Goal: Task Accomplishment & Management: Complete application form

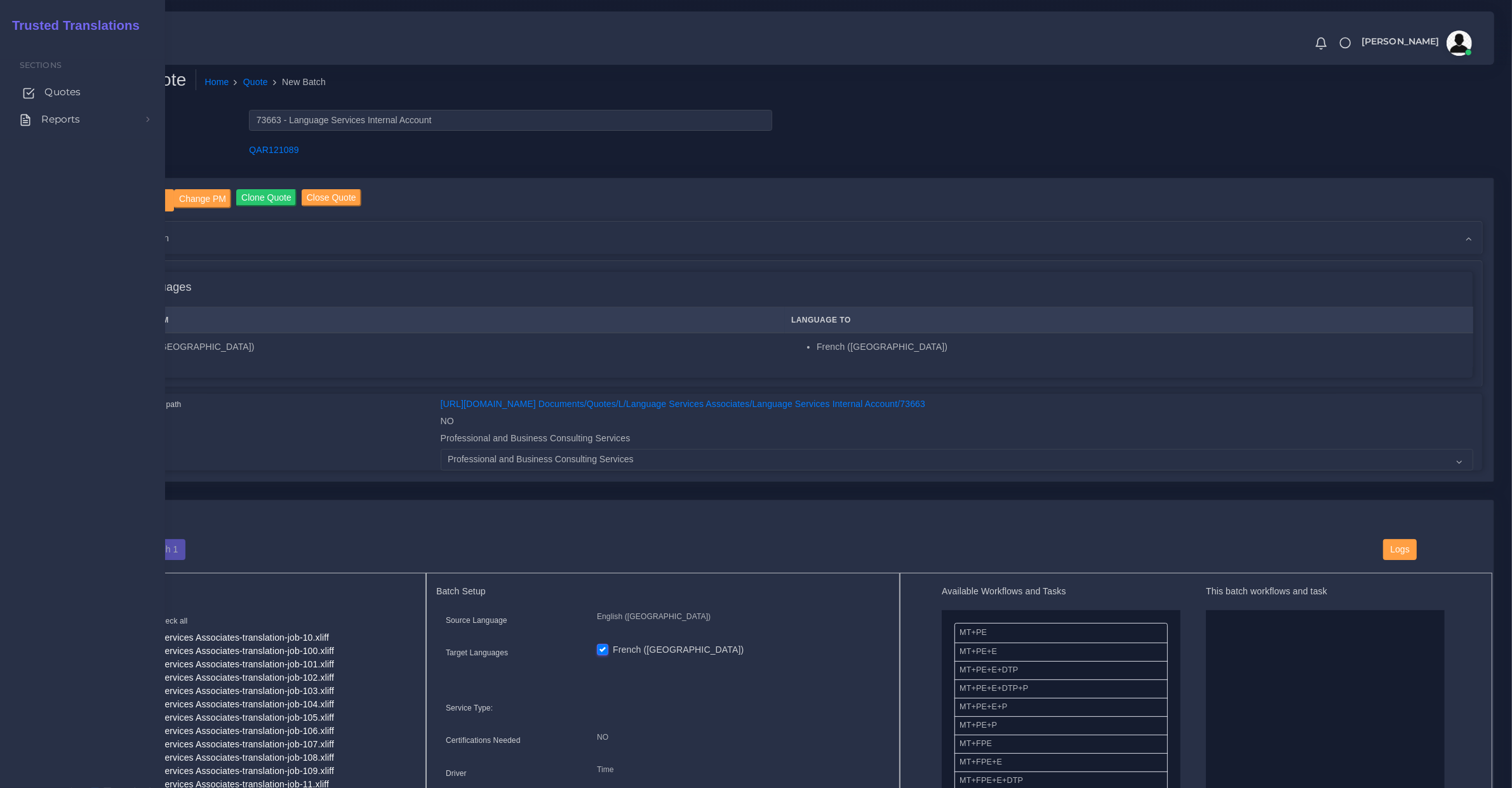
click at [33, 92] on icon at bounding box center [28, 93] width 13 height 13
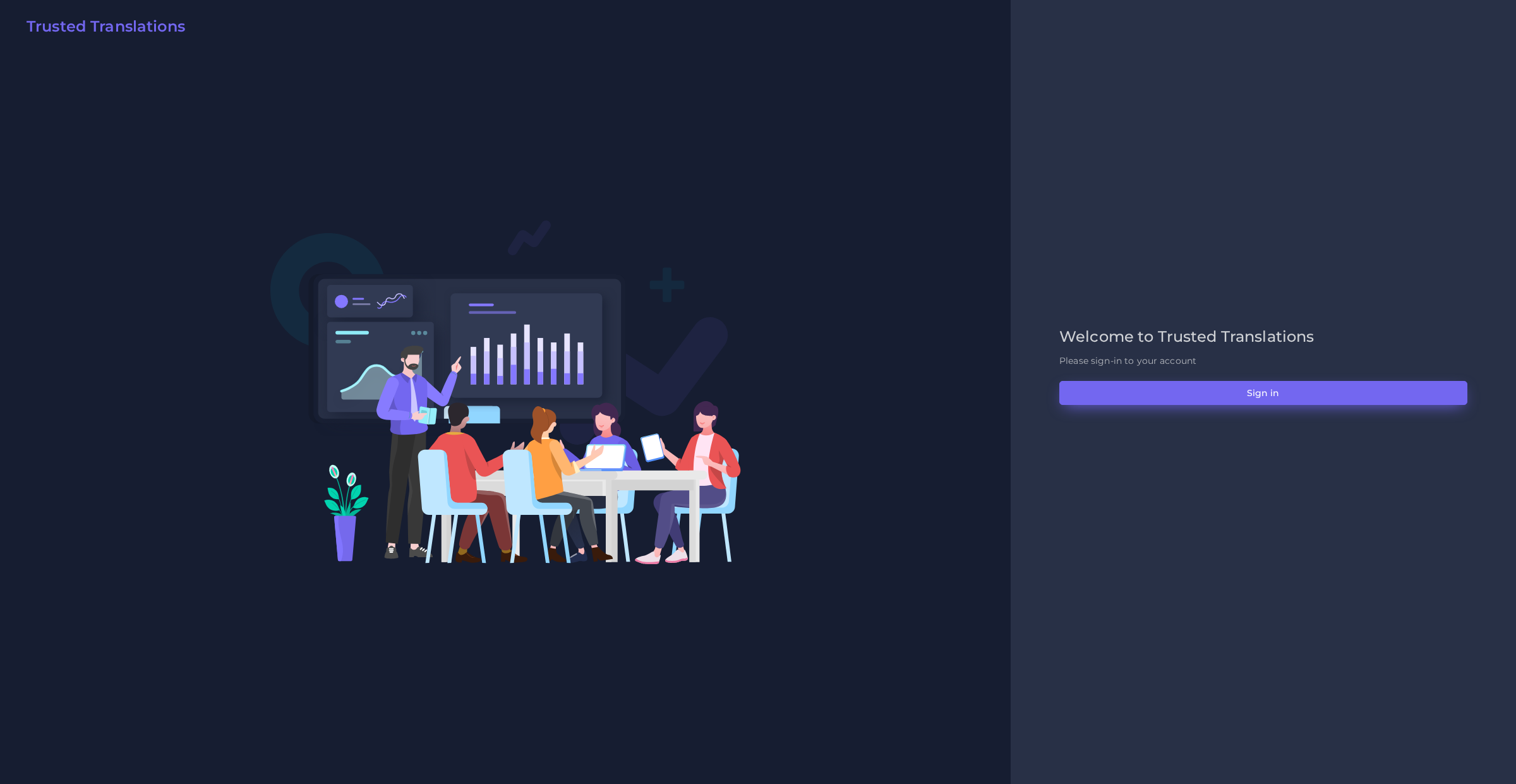
drag, startPoint x: 1067, startPoint y: 374, endPoint x: 1082, endPoint y: 387, distance: 19.8
click at [1075, 379] on div "Welcome to Trusted Translations Please sign-in to your account Sign in" at bounding box center [1263, 392] width 434 height 129
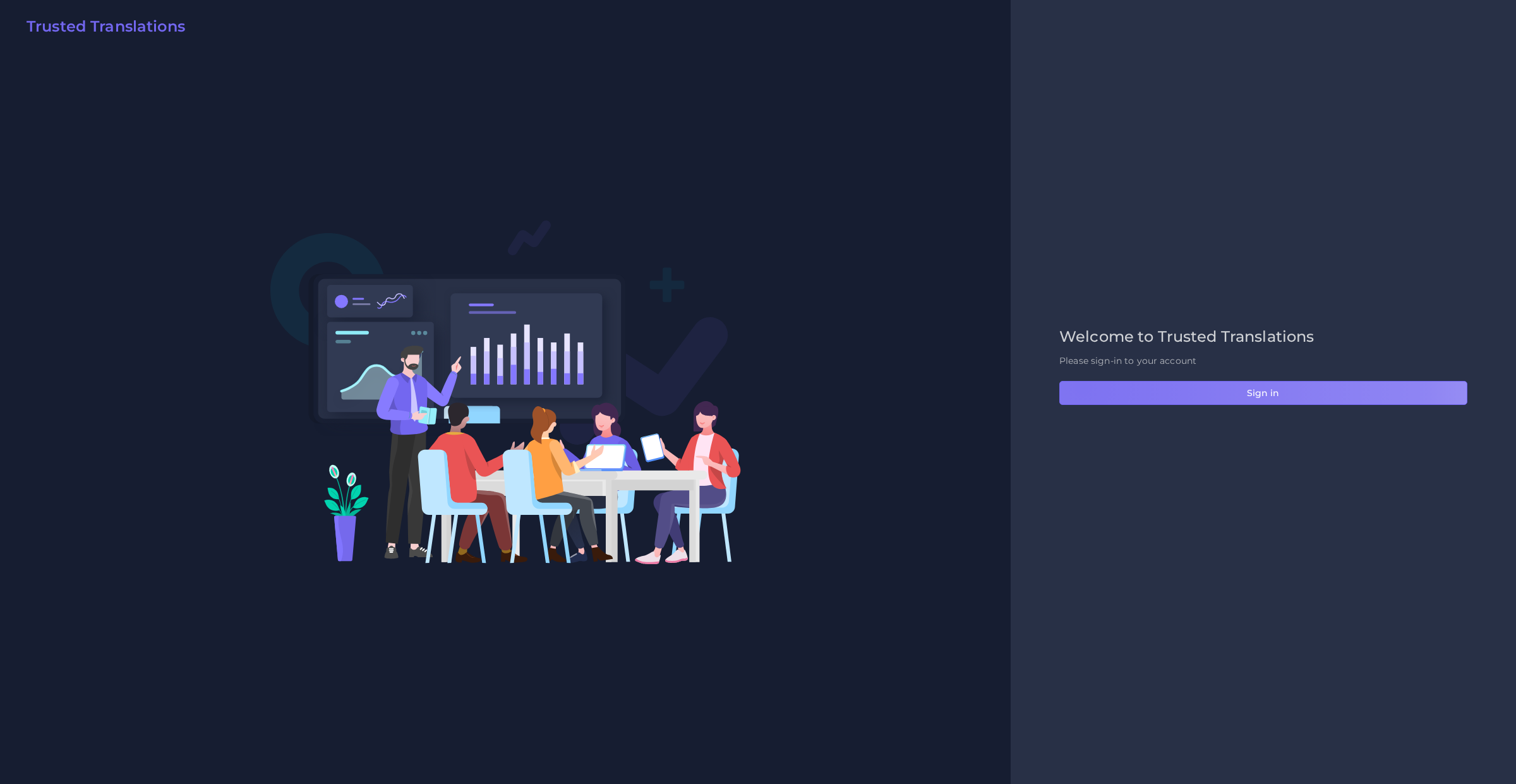
drag, startPoint x: 1082, startPoint y: 387, endPoint x: 90, endPoint y: 390, distance: 992.0
click at [1082, 388] on button "Sign in" at bounding box center [1264, 392] width 408 height 24
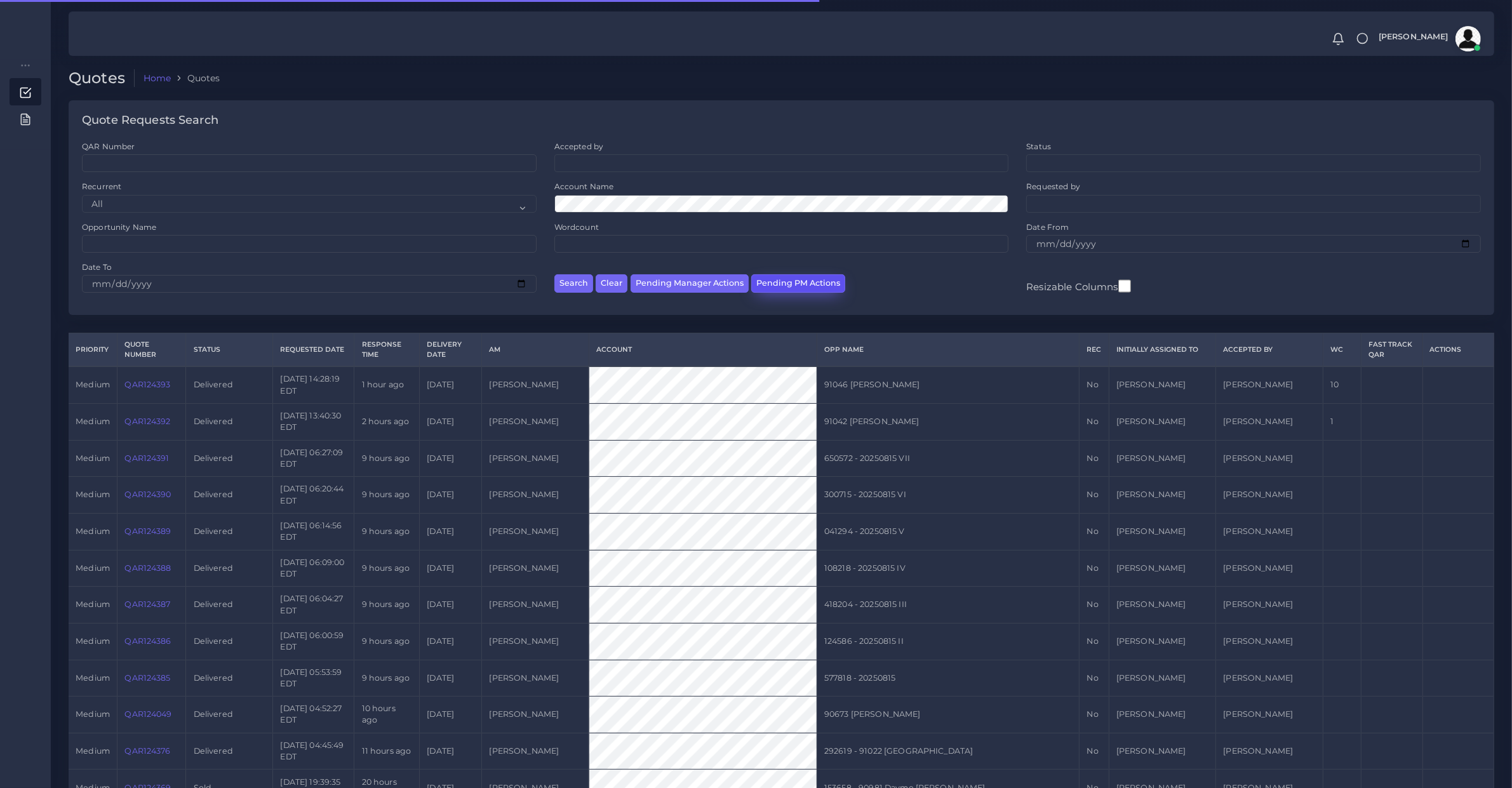
click at [785, 275] on button "Pending PM Actions" at bounding box center [798, 283] width 94 height 18
select select "awaiting_acceptance"
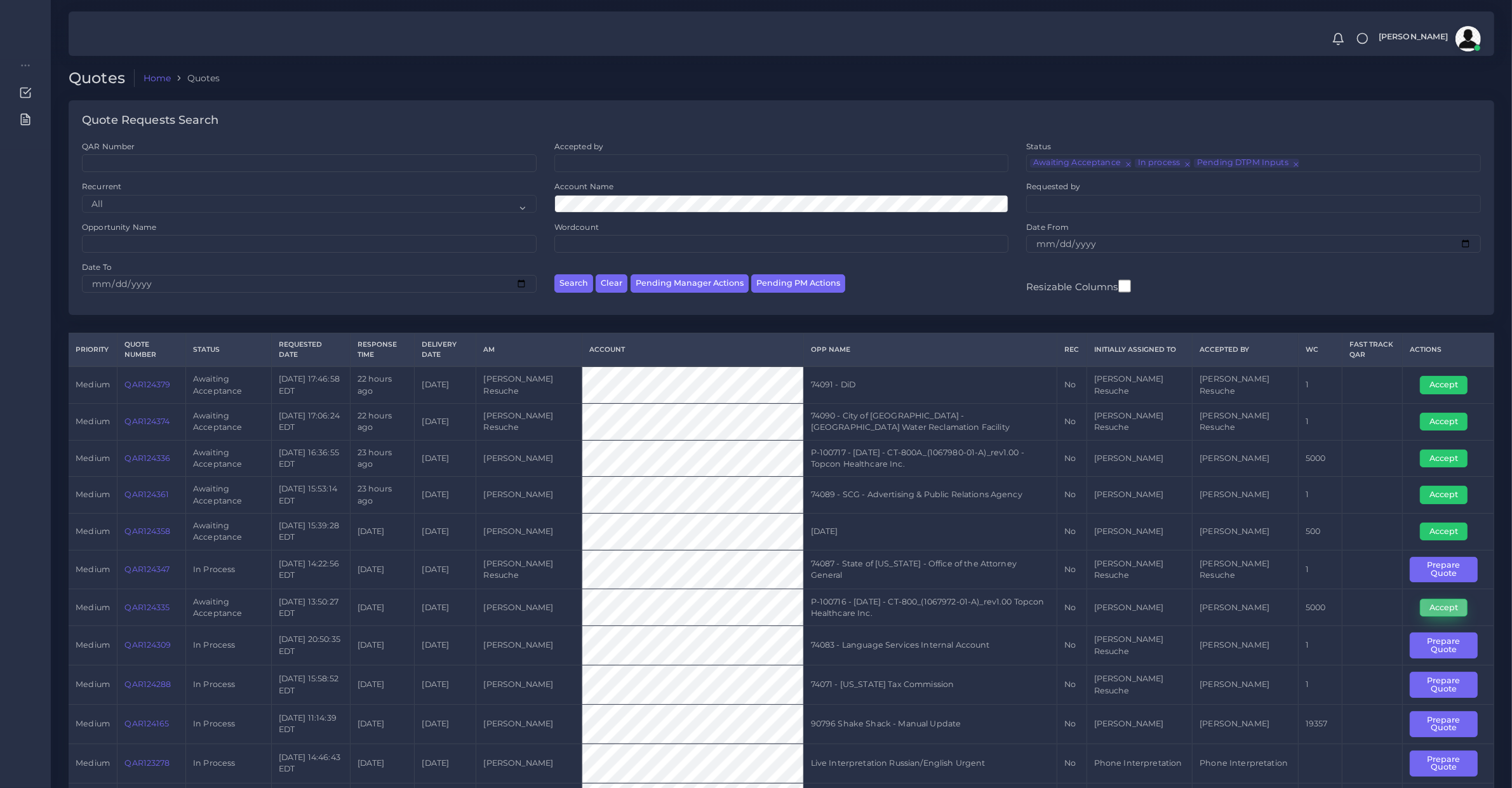
click at [1435, 602] on button "Accept" at bounding box center [1443, 607] width 47 height 17
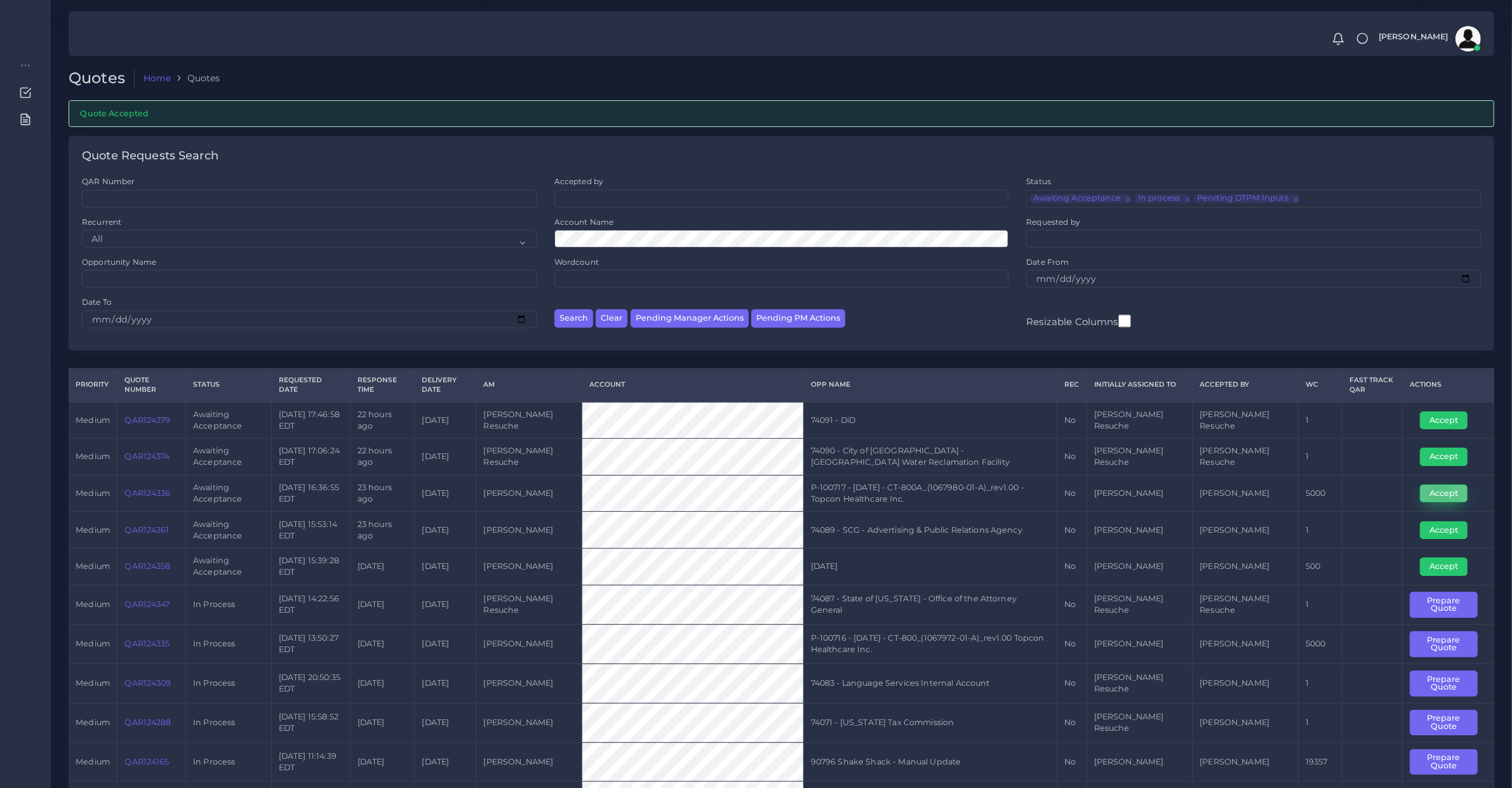
click at [1435, 497] on button "Accept" at bounding box center [1443, 493] width 47 height 17
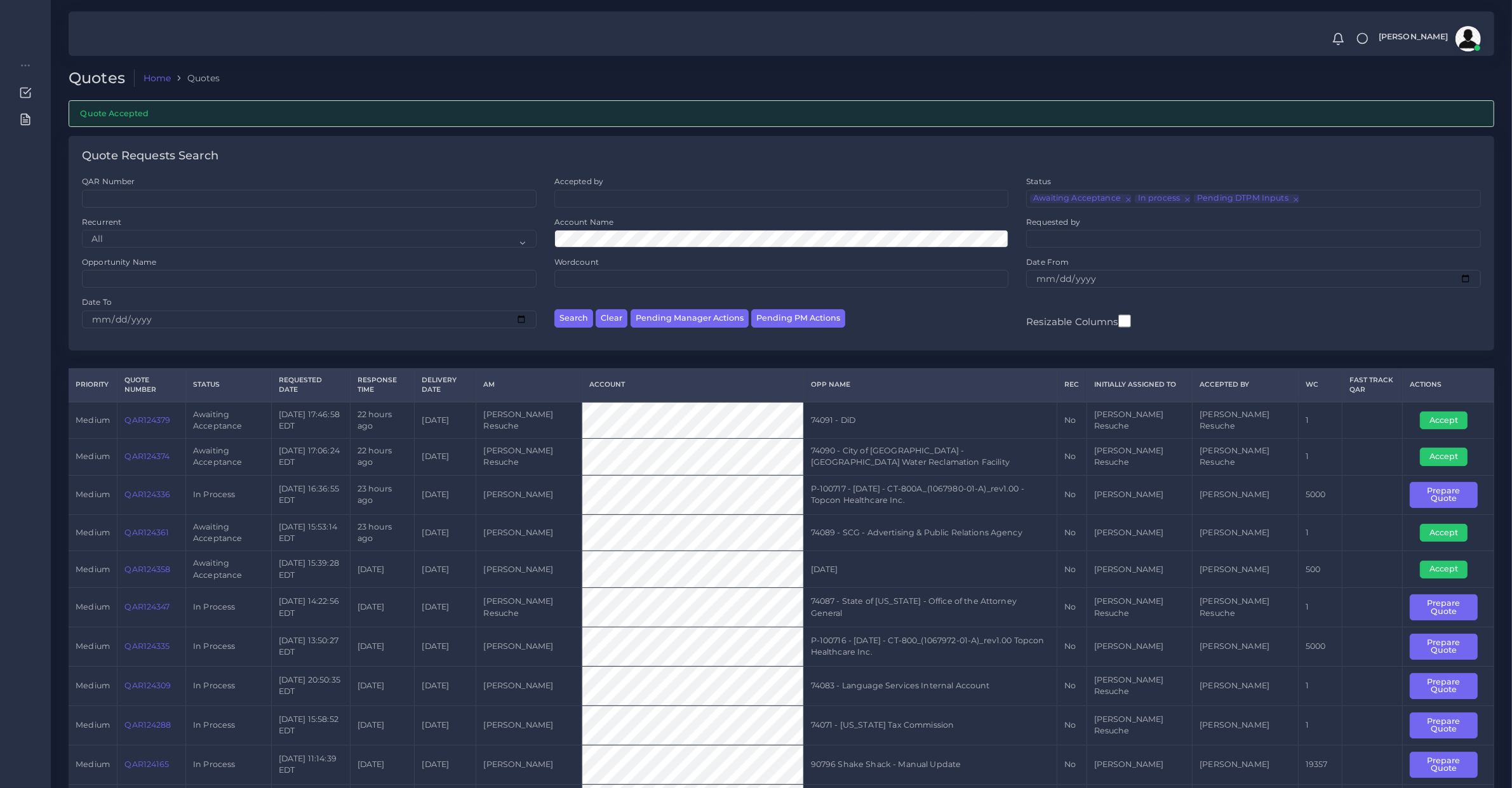
click at [156, 655] on td "QAR124335" at bounding box center [151, 647] width 69 height 40
copy link "QAR124335"
click at [146, 508] on td "QAR124336" at bounding box center [151, 495] width 69 height 40
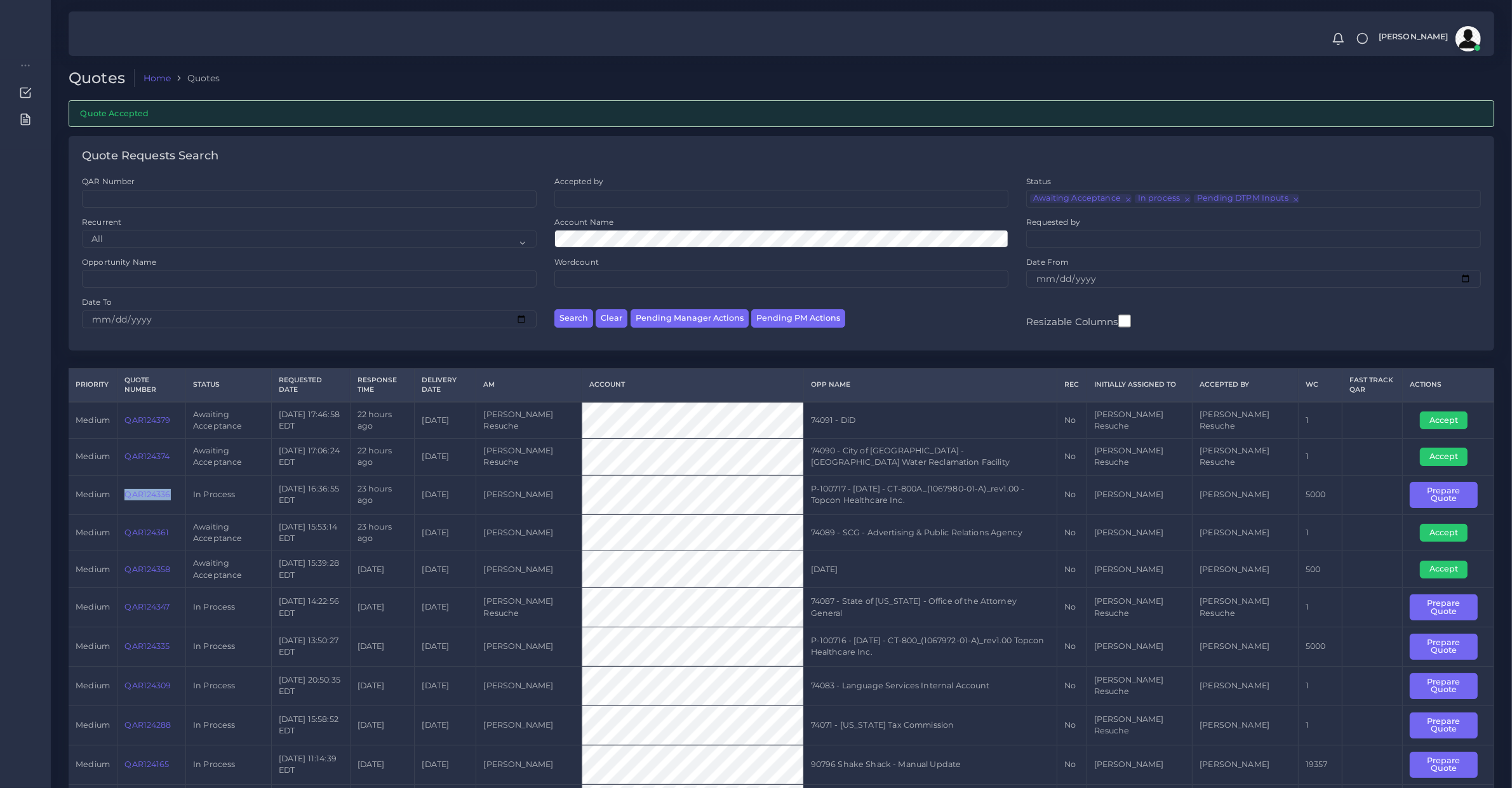
copy link "QAR124336"
drag, startPoint x: 1436, startPoint y: 653, endPoint x: 1351, endPoint y: 653, distance: 85.0
click at [1436, 653] on button "Prepare Quote" at bounding box center [1444, 646] width 68 height 26
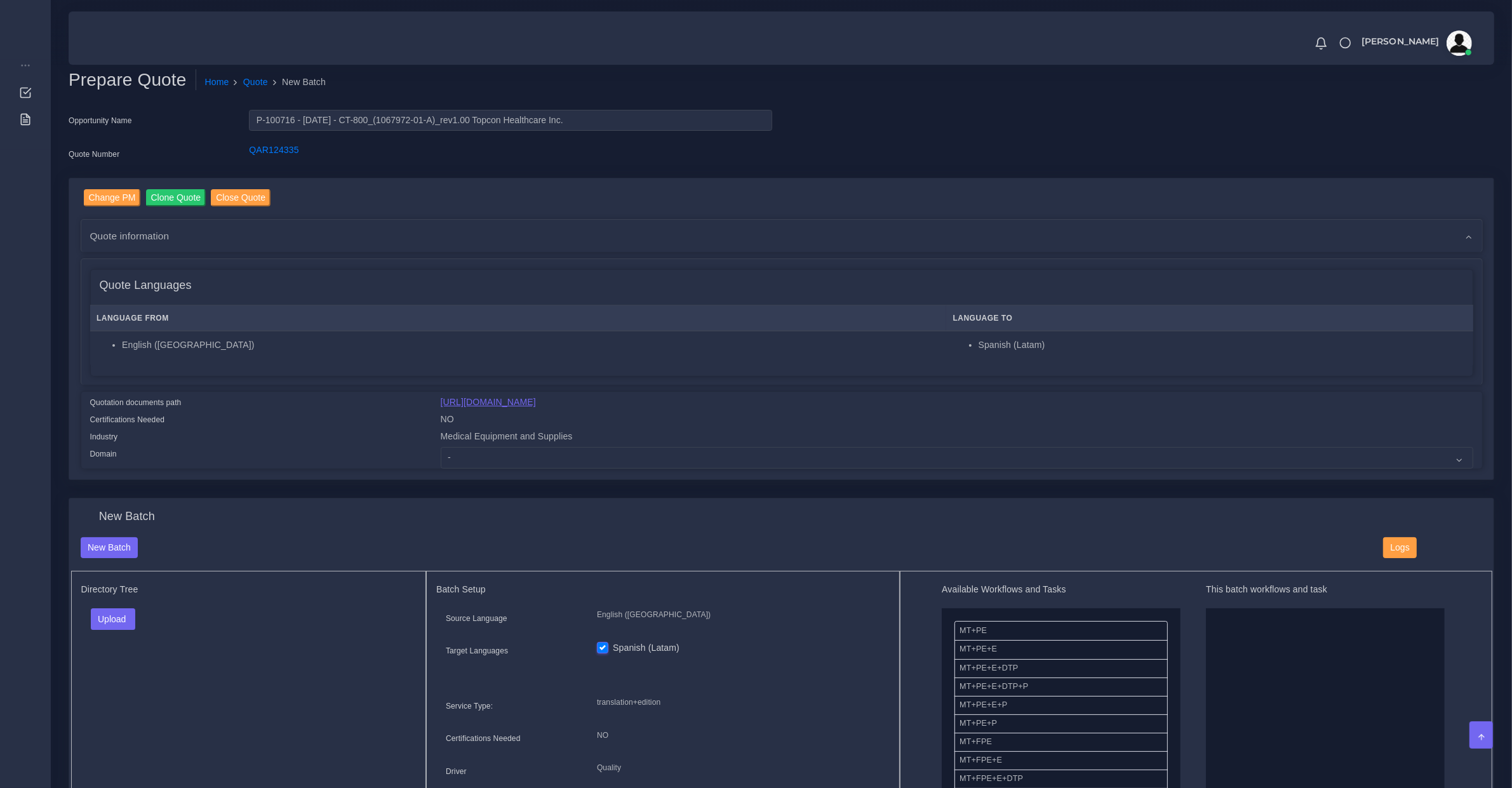
click at [458, 401] on link "[URL][DOMAIN_NAME]" at bounding box center [488, 402] width 95 height 10
click at [462, 449] on select "- Advertising and Media Agriculture, Forestry and Fishing Architecture, Buildin…" at bounding box center [957, 458] width 1033 height 21
select select "Medical Equipment and Supplies"
click at [441, 447] on select "- Advertising and Media Agriculture, Forestry and Fishing Architecture, Buildin…" at bounding box center [957, 458] width 1033 height 21
click at [108, 608] on button "Upload" at bounding box center [113, 619] width 46 height 21
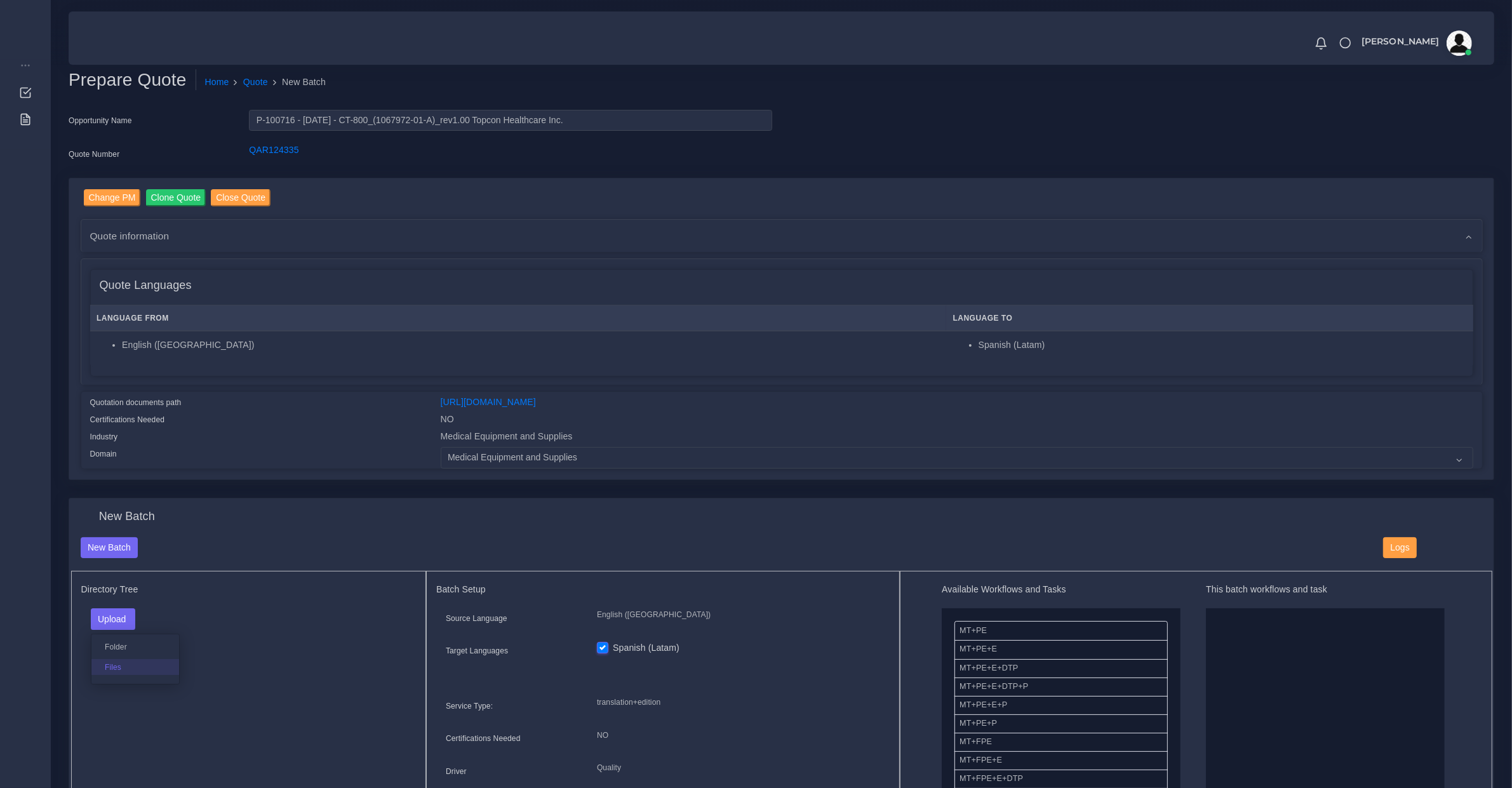
click at [112, 665] on label "Files" at bounding box center [135, 667] width 87 height 15
click at [126, 246] on div "Quote information" at bounding box center [782, 235] width 1402 height 32
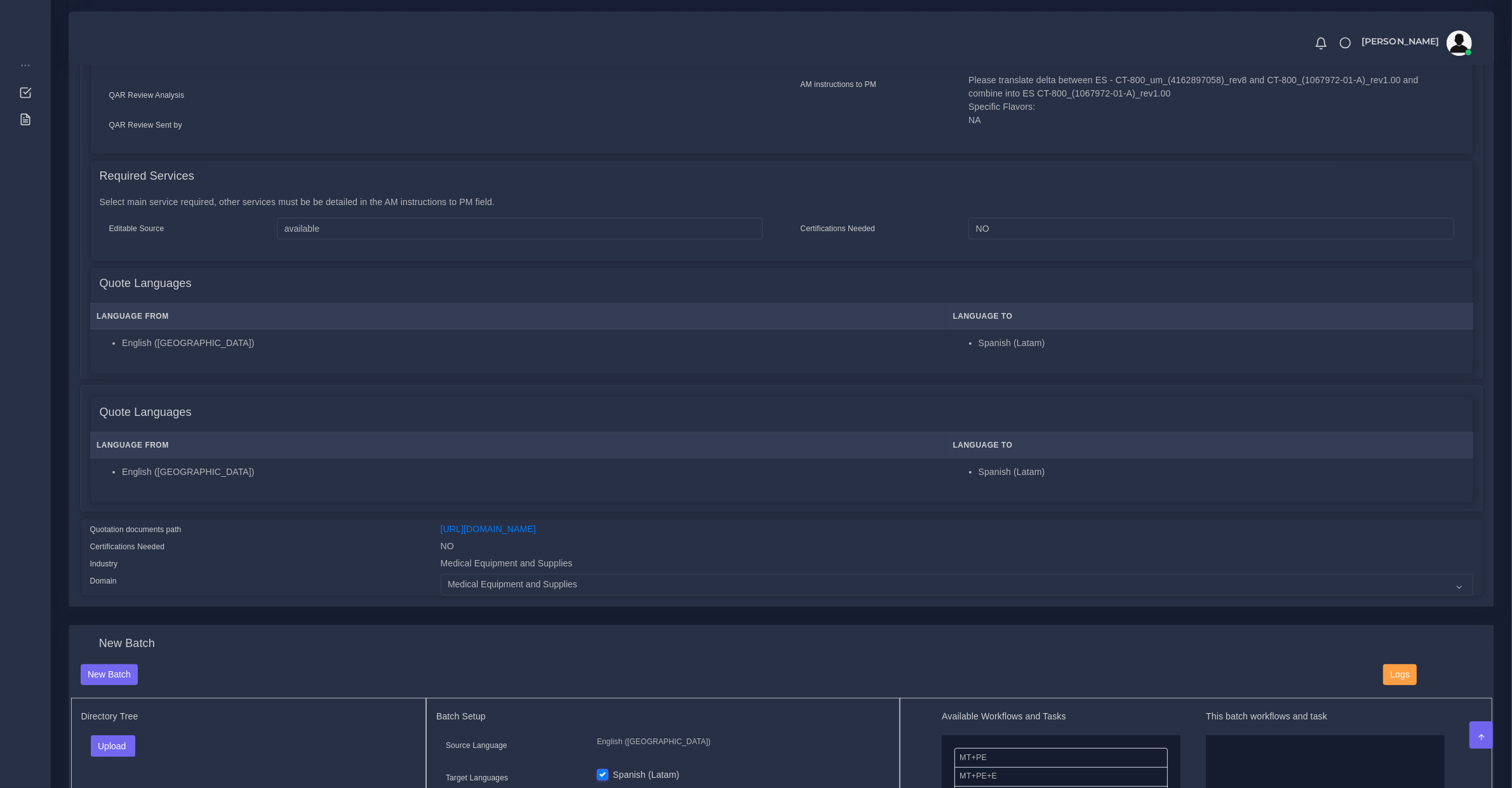
scroll to position [794, 0]
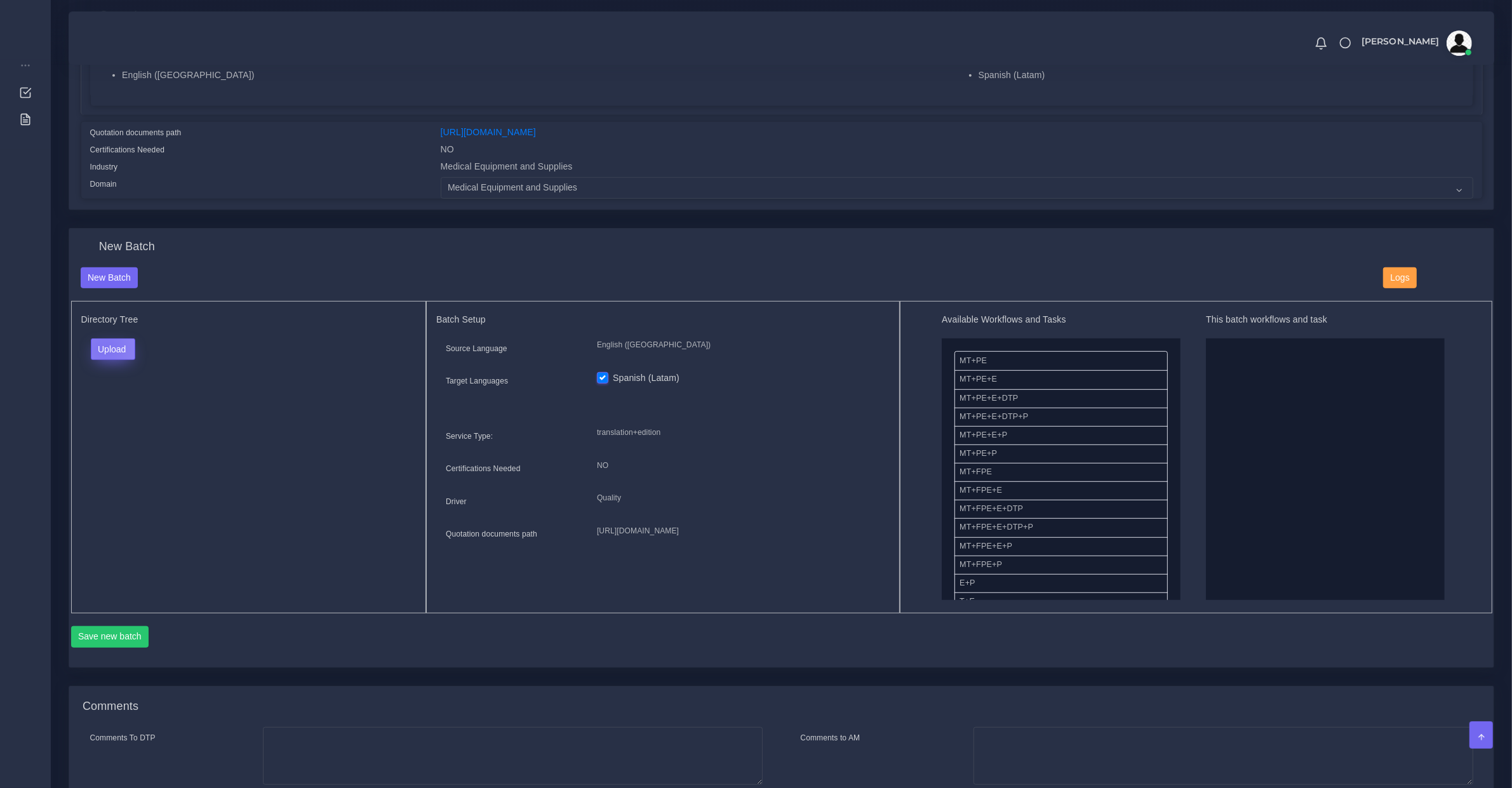
click at [105, 344] on button "Upload" at bounding box center [113, 349] width 46 height 21
click at [103, 389] on label "Files" at bounding box center [135, 397] width 87 height 15
drag, startPoint x: 1012, startPoint y: 560, endPoint x: 1329, endPoint y: 490, distance: 324.6
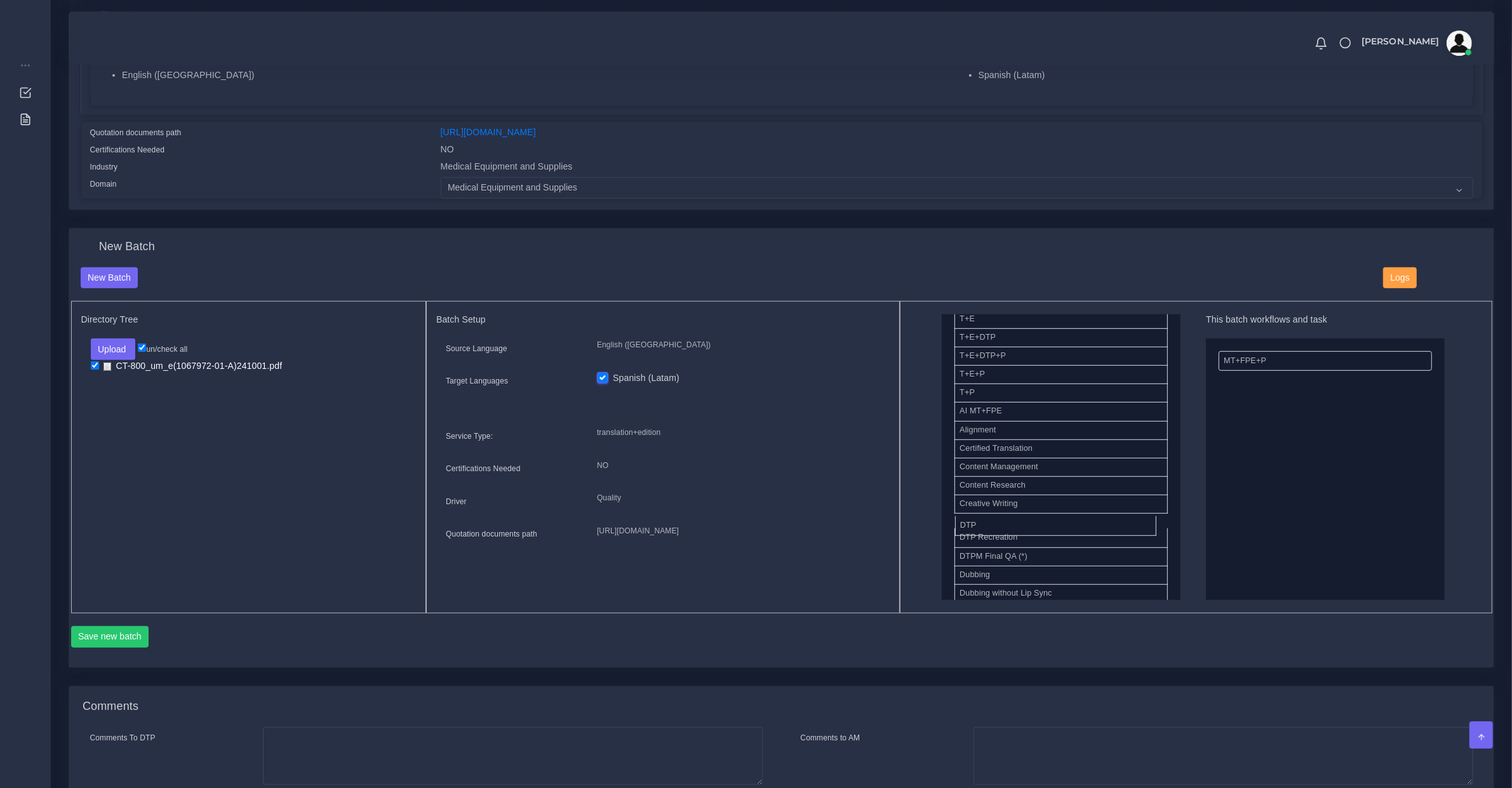
drag, startPoint x: 973, startPoint y: 527, endPoint x: 1523, endPoint y: 460, distance: 554.1
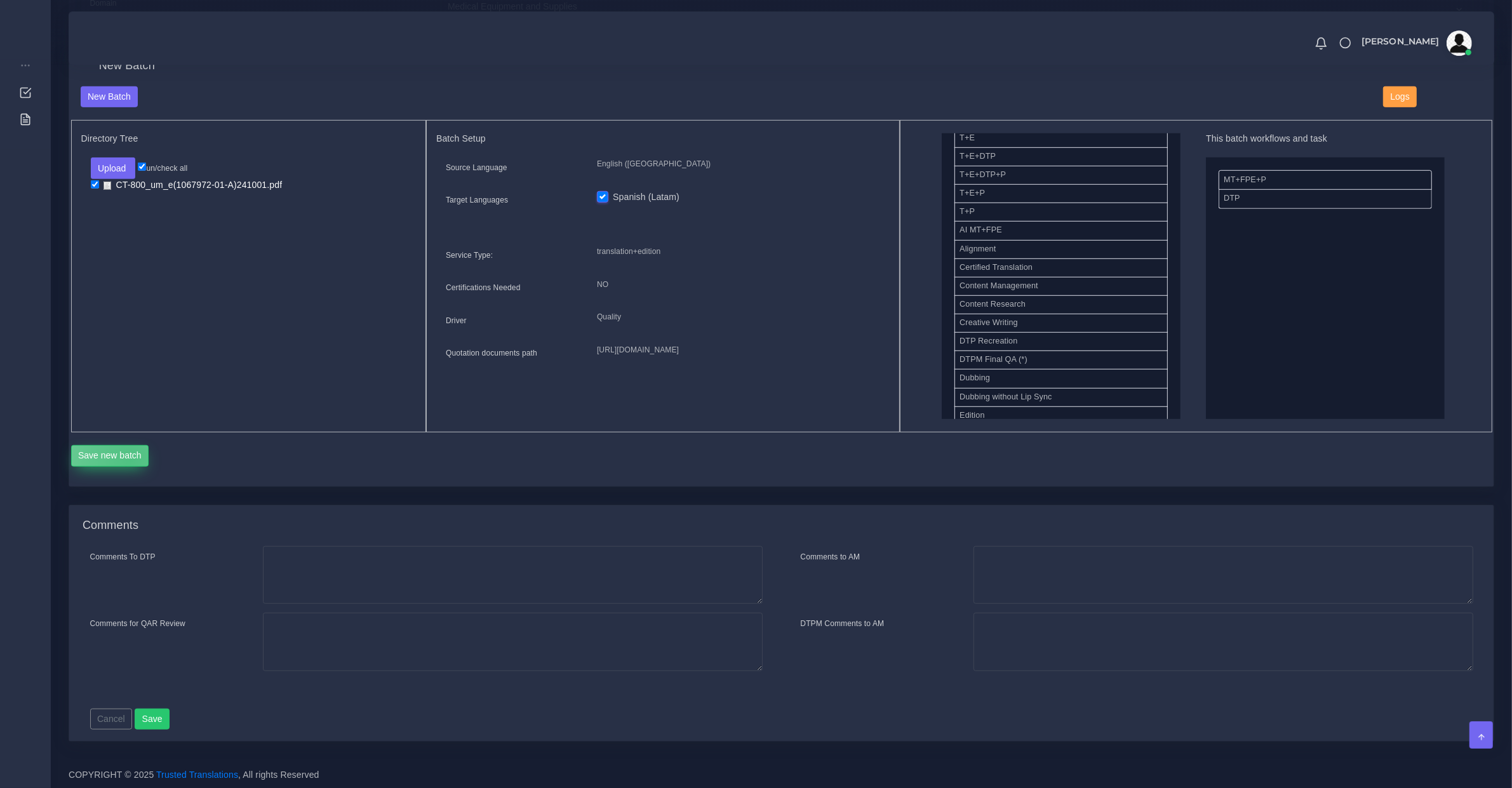
click at [130, 458] on button "Save new batch" at bounding box center [109, 456] width 78 height 21
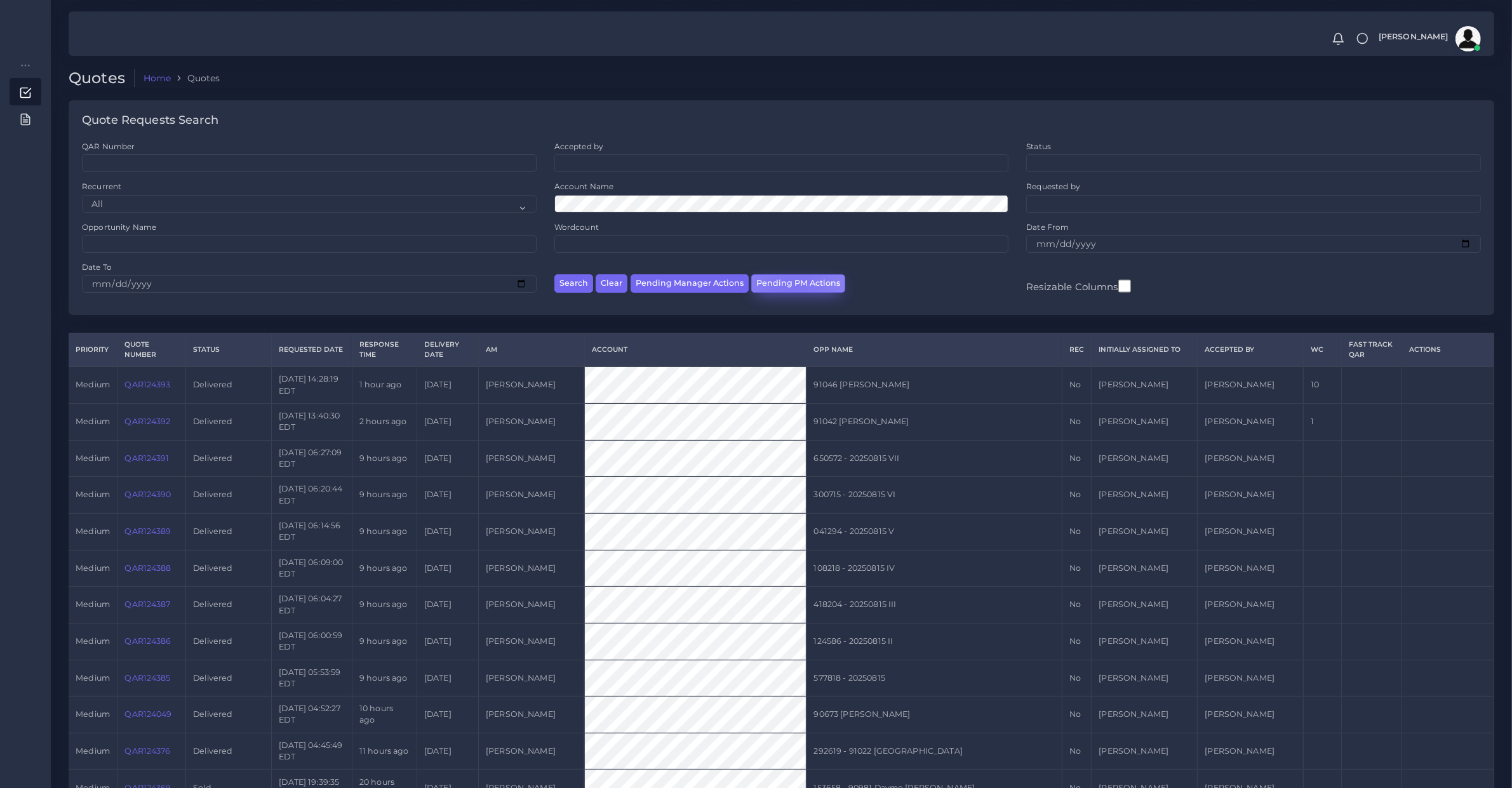
click at [789, 292] on button "Pending PM Actions" at bounding box center [798, 283] width 94 height 18
select select "awaiting_acceptance"
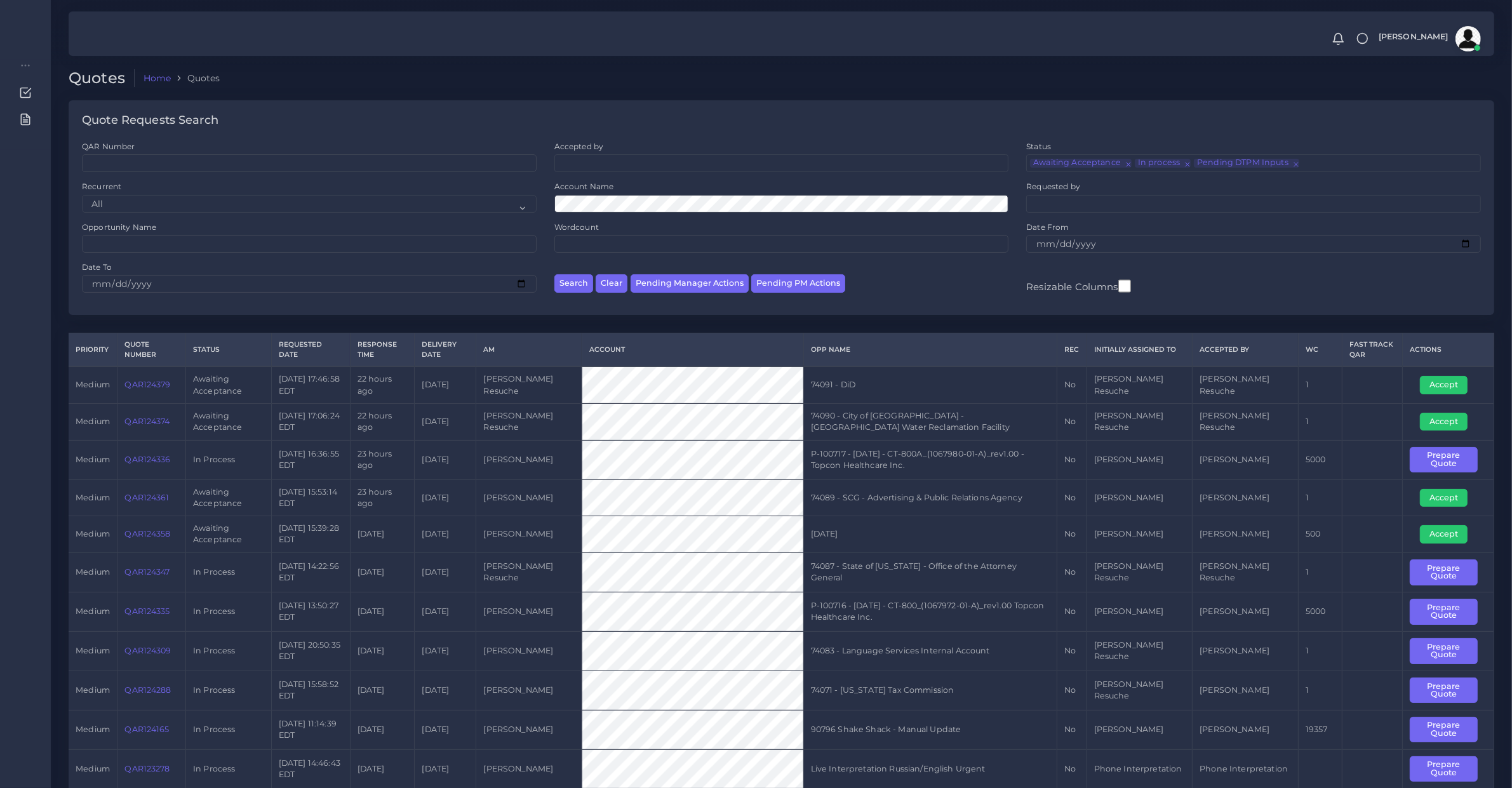
click at [1403, 456] on td "Prepare Quote" at bounding box center [1448, 459] width 91 height 40
click at [1442, 466] on button "Prepare Quote" at bounding box center [1444, 460] width 68 height 26
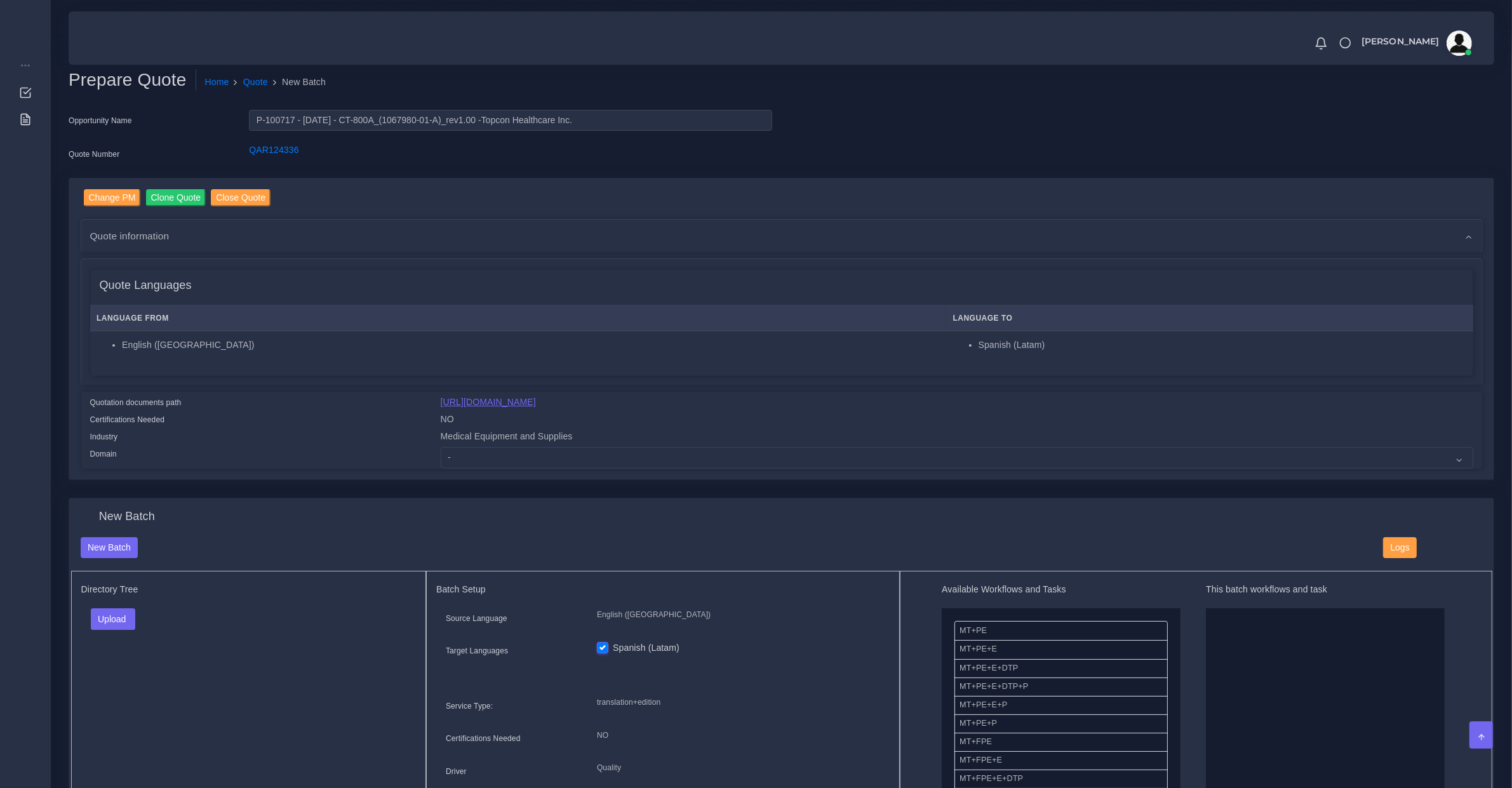
click at [512, 402] on link "[URL][DOMAIN_NAME]" at bounding box center [488, 402] width 95 height 10
click at [494, 459] on select "- Advertising and Media Agriculture, Forestry and Fishing Architecture, Buildin…" at bounding box center [957, 458] width 1033 height 21
select select "Medical Equipment and Supplies"
click at [441, 447] on select "- Advertising and Media Agriculture, Forestry and Fishing Architecture, Buildin…" at bounding box center [957, 458] width 1033 height 21
drag, startPoint x: 130, startPoint y: 617, endPoint x: 128, endPoint y: 631, distance: 14.1
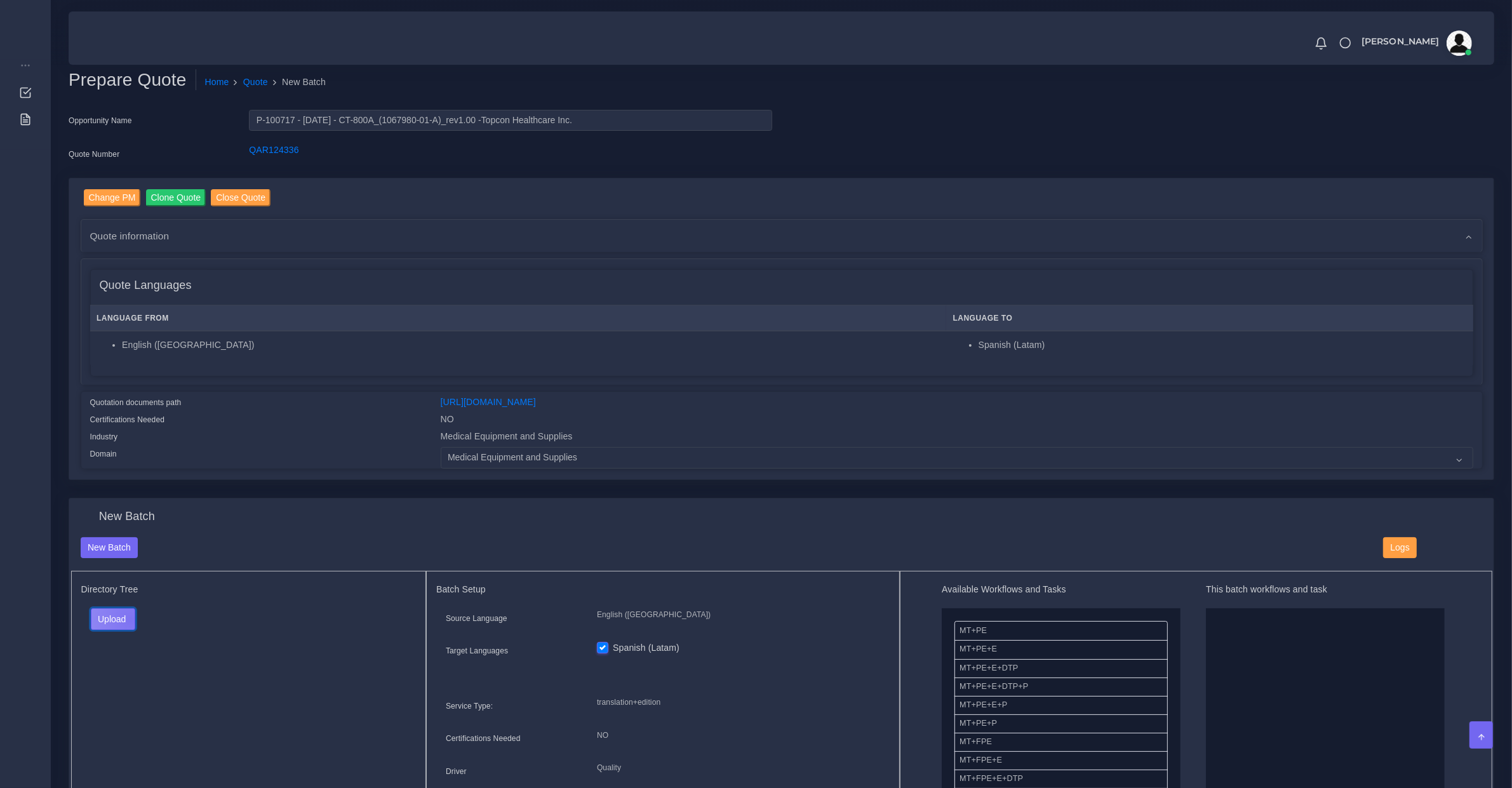
click at [129, 618] on button "Upload" at bounding box center [113, 619] width 46 height 21
click at [131, 663] on label "Files" at bounding box center [135, 667] width 87 height 15
click at [146, 232] on span "Quote information" at bounding box center [130, 235] width 79 height 15
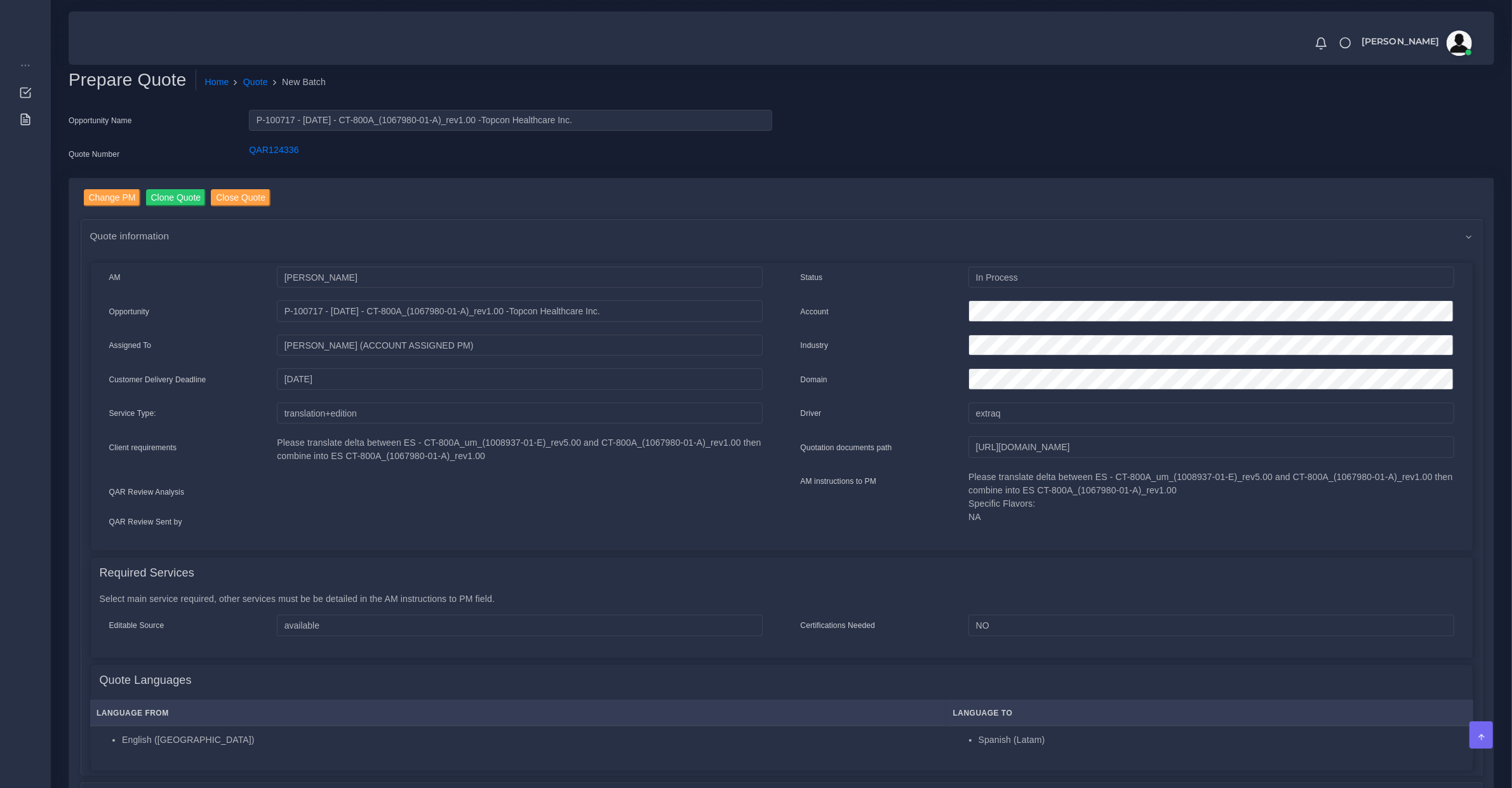
click at [106, 156] on label "Quote Number" at bounding box center [94, 154] width 50 height 12
click at [118, 128] on div "Opportunity Name" at bounding box center [149, 122] width 180 height 25
click at [108, 121] on label "Opportunity Name" at bounding box center [101, 121] width 64 height 12
click at [125, 235] on span "Quote information" at bounding box center [130, 235] width 79 height 15
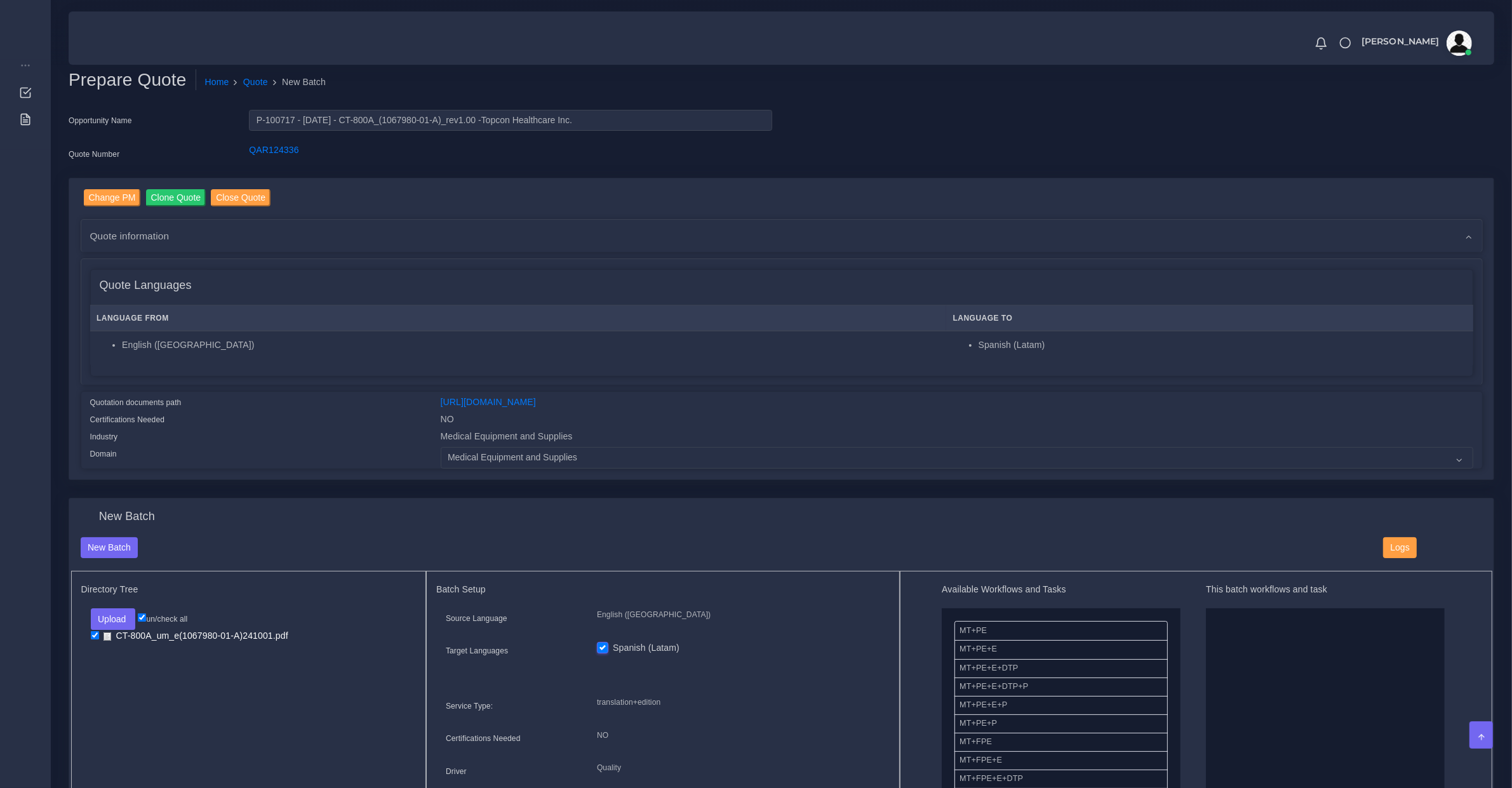
scroll to position [397, 0]
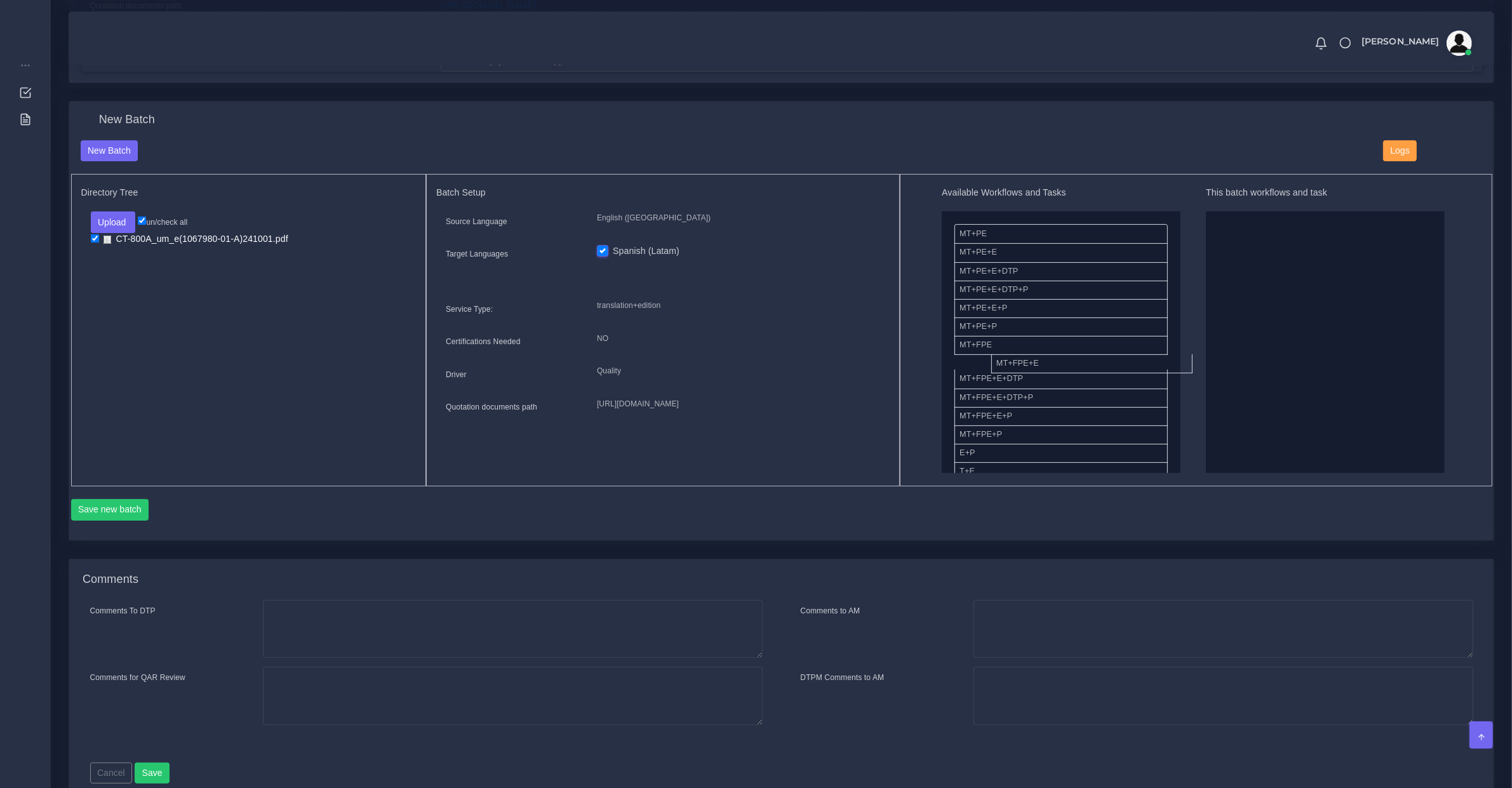
drag, startPoint x: 1008, startPoint y: 366, endPoint x: 1040, endPoint y: 365, distance: 32.0
drag, startPoint x: 1003, startPoint y: 439, endPoint x: 1226, endPoint y: 404, distance: 225.7
drag, startPoint x: 996, startPoint y: 396, endPoint x: 1348, endPoint y: 303, distance: 364.1
drag, startPoint x: 139, startPoint y: 490, endPoint x: 132, endPoint y: 506, distance: 17.5
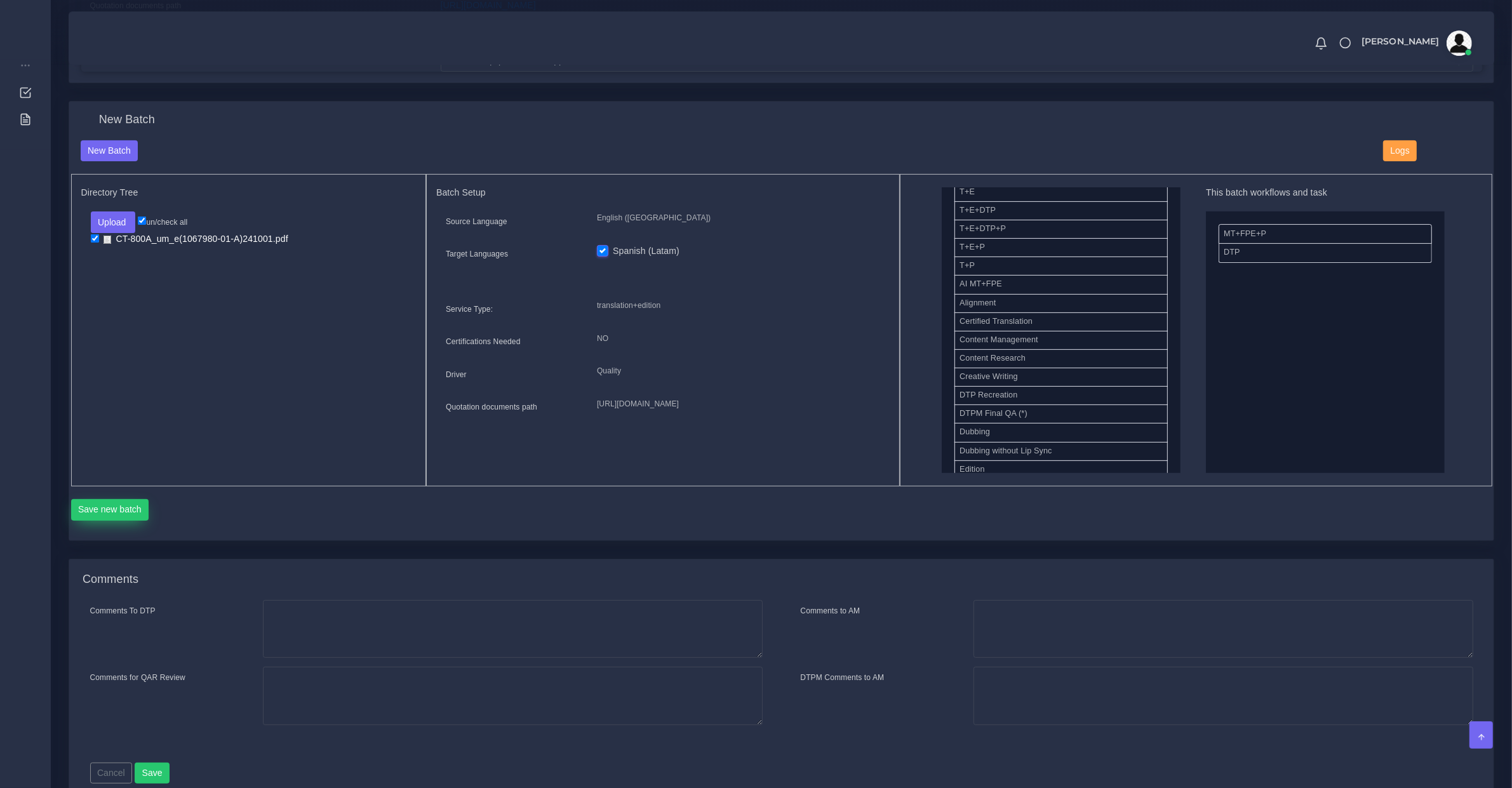
click at [139, 491] on div "Save new batch" at bounding box center [782, 507] width 1422 height 44
click at [132, 506] on button "Save new batch" at bounding box center [109, 509] width 78 height 21
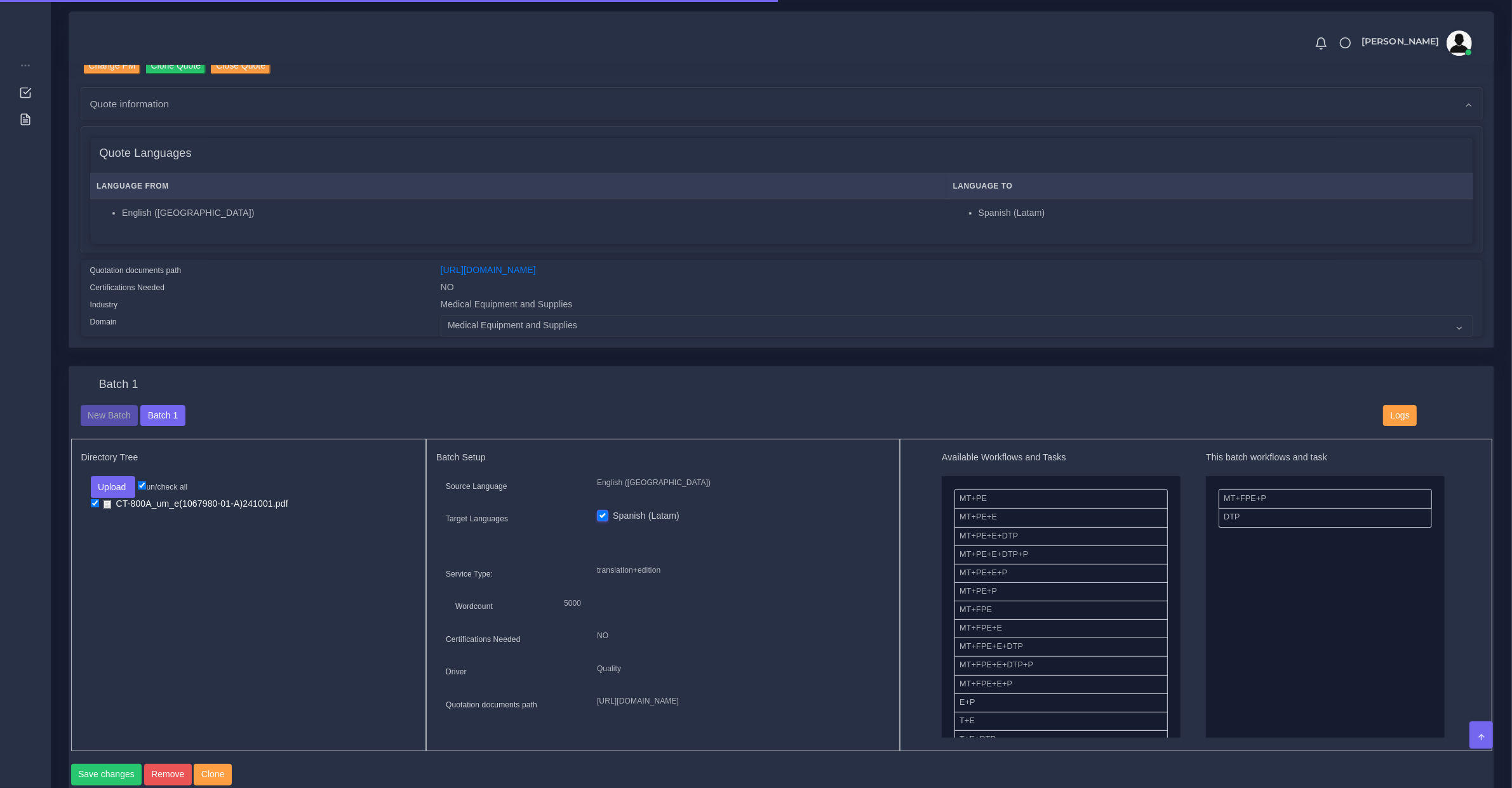
scroll to position [529, 0]
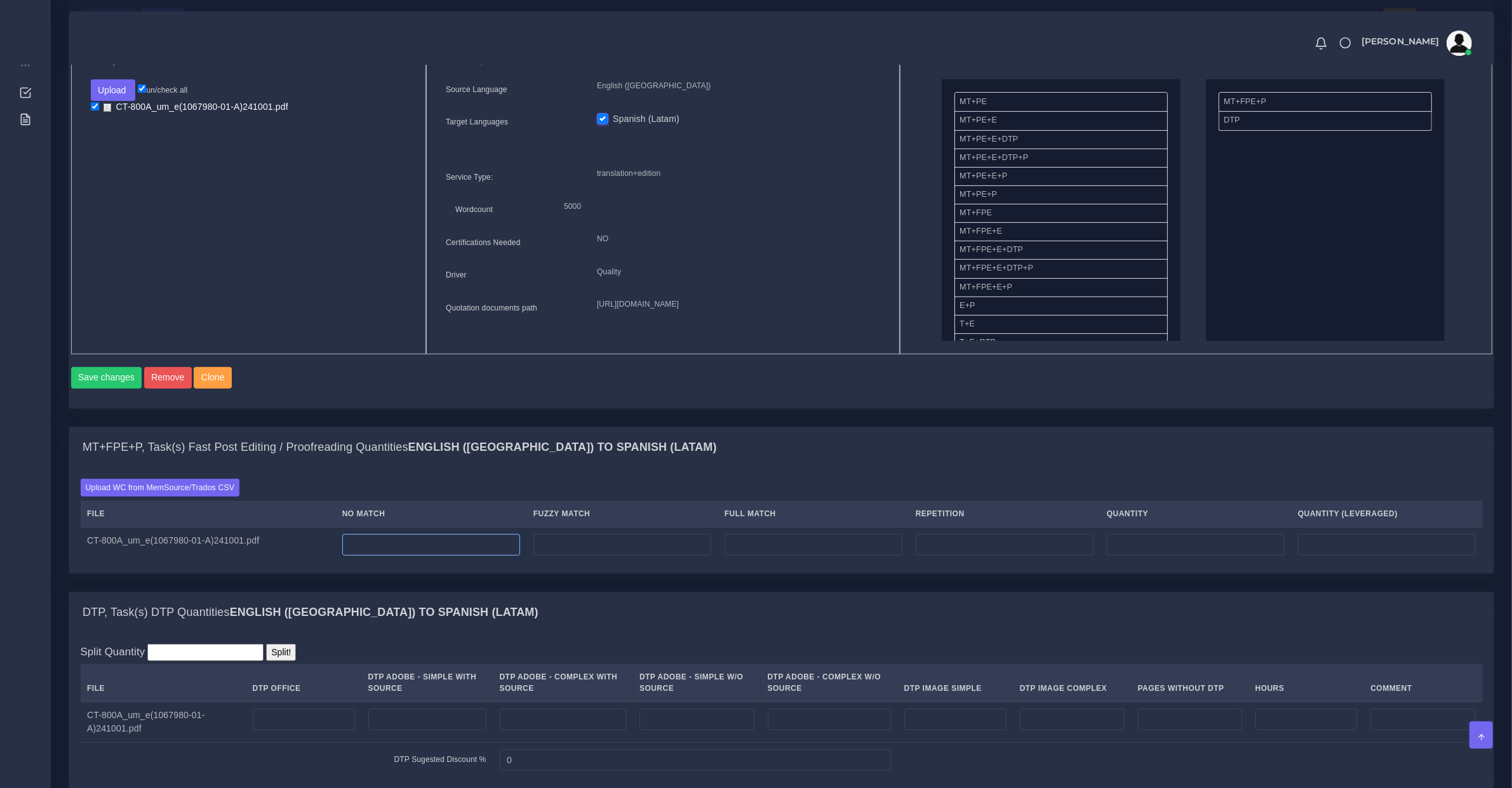
click at [394, 556] on input "number" at bounding box center [431, 544] width 178 height 21
type input "3000"
click at [1277, 718] on td at bounding box center [1306, 722] width 115 height 42
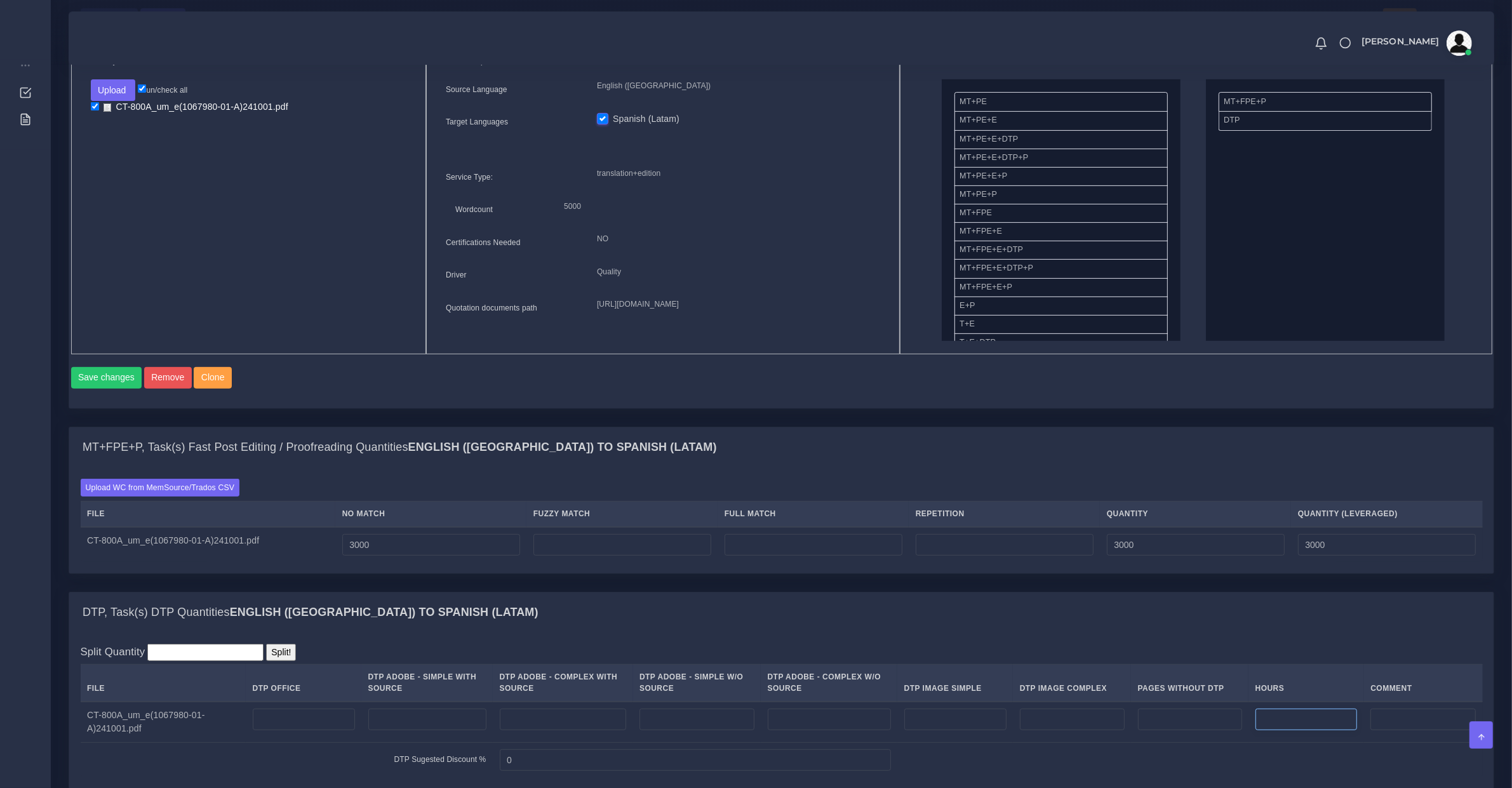
drag, startPoint x: 1277, startPoint y: 720, endPoint x: 1283, endPoint y: 727, distance: 9.2
click at [1281, 726] on input "number" at bounding box center [1307, 719] width 103 height 21
type input "10"
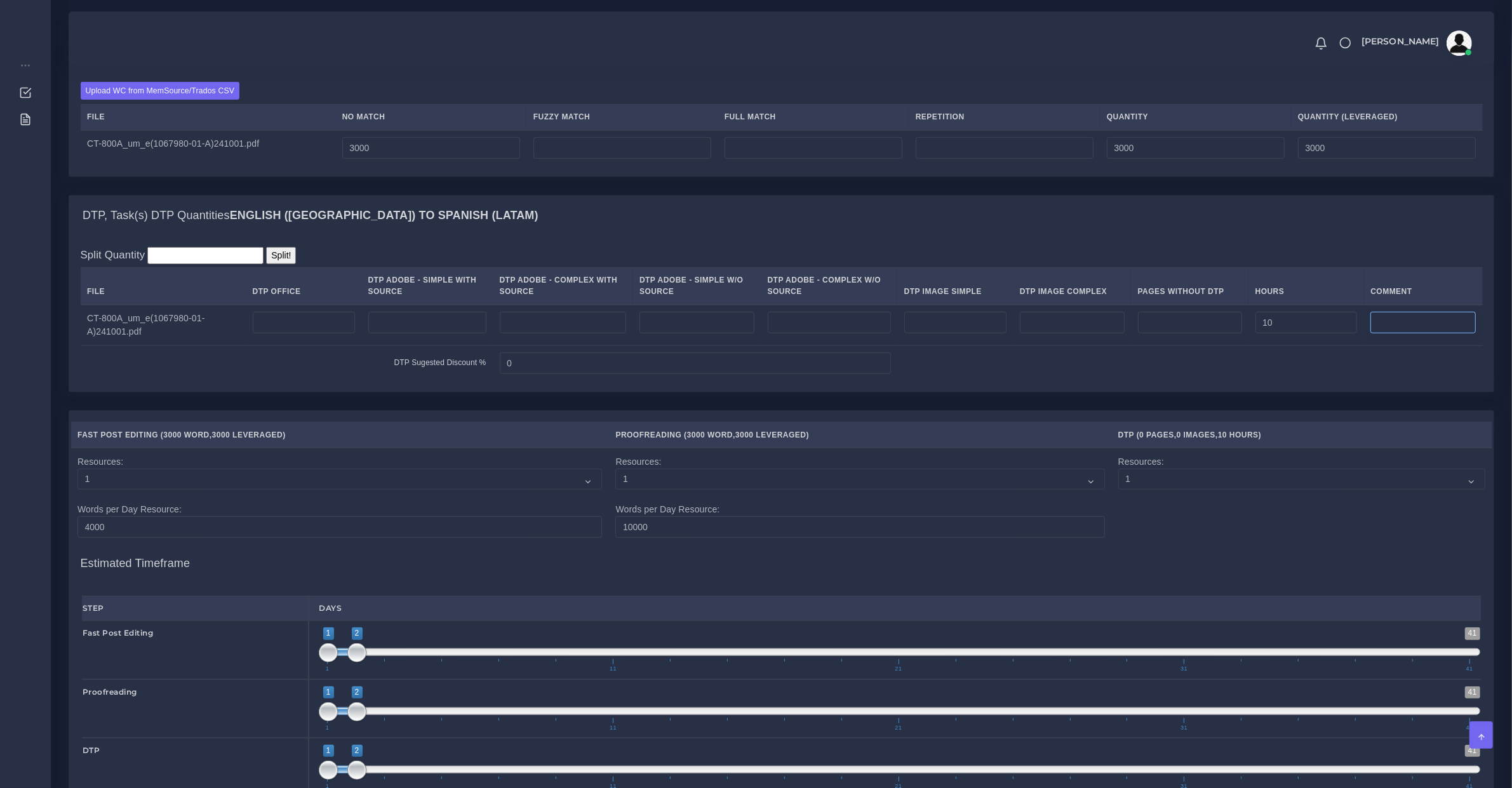
scroll to position [1057, 0]
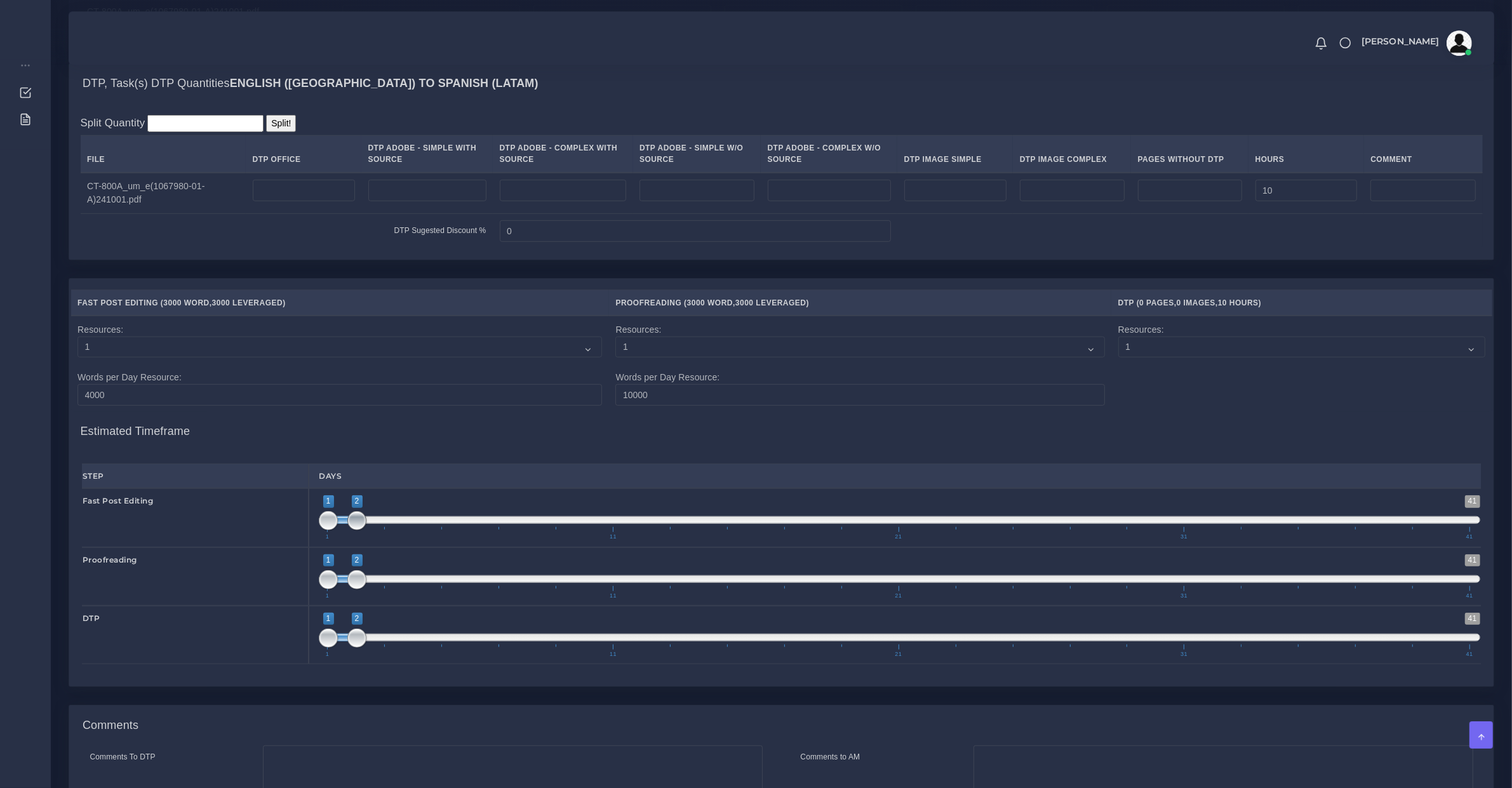
type input "1;1"
drag, startPoint x: 356, startPoint y: 537, endPoint x: 321, endPoint y: 535, distance: 35.1
click at [321, 530] on span at bounding box center [328, 521] width 19 height 19
type input "3;4"
drag, startPoint x: 342, startPoint y: 592, endPoint x: 411, endPoint y: 591, distance: 69.0
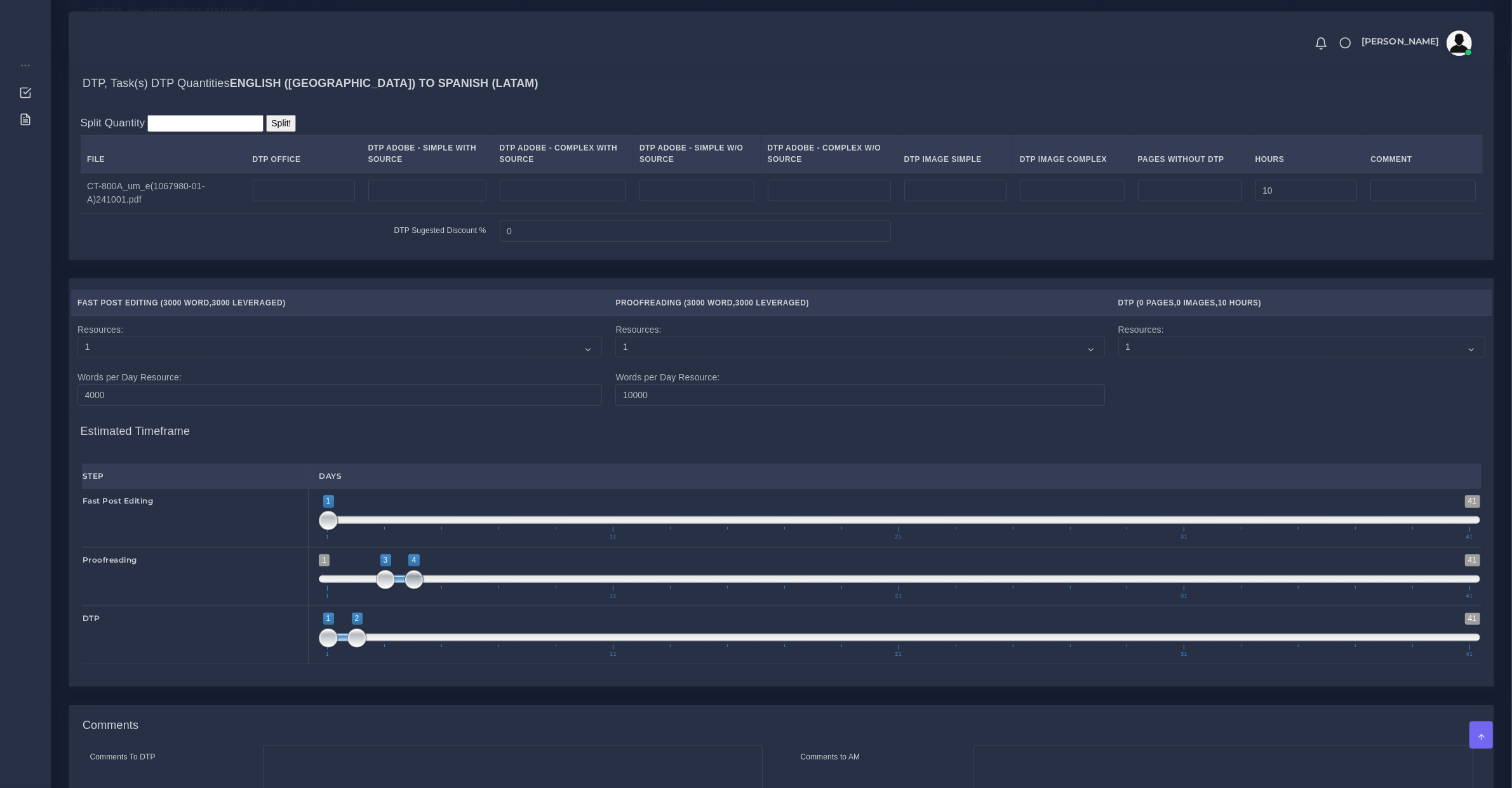
click at [411, 591] on span "1 41 3 4 3 — 4 1 11 21 31 41" at bounding box center [899, 576] width 1161 height 45
drag, startPoint x: 332, startPoint y: 649, endPoint x: 341, endPoint y: 649, distance: 9.0
click at [334, 648] on span at bounding box center [328, 638] width 19 height 19
type input "2;3"
drag, startPoint x: 343, startPoint y: 649, endPoint x: 365, endPoint y: 649, distance: 22.0
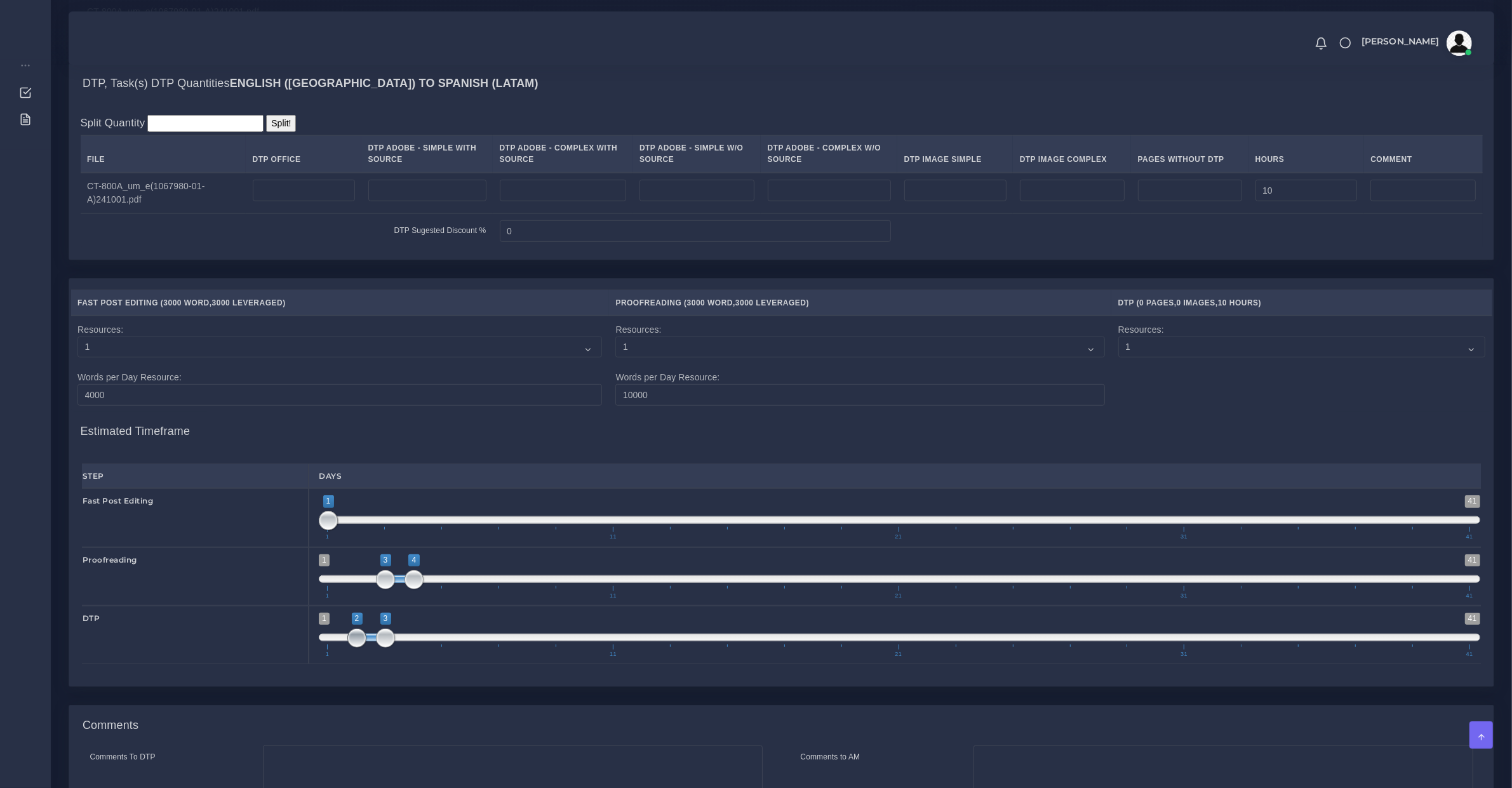
click at [365, 649] on span "1 41 2 3 2 — 3 1 11 21 31 41" at bounding box center [899, 635] width 1161 height 45
drag, startPoint x: 397, startPoint y: 590, endPoint x: 423, endPoint y: 597, distance: 26.9
click at [425, 583] on span at bounding box center [429, 579] width 29 height 8
type input "4;5"
drag, startPoint x: 442, startPoint y: 591, endPoint x: 431, endPoint y: 591, distance: 11.0
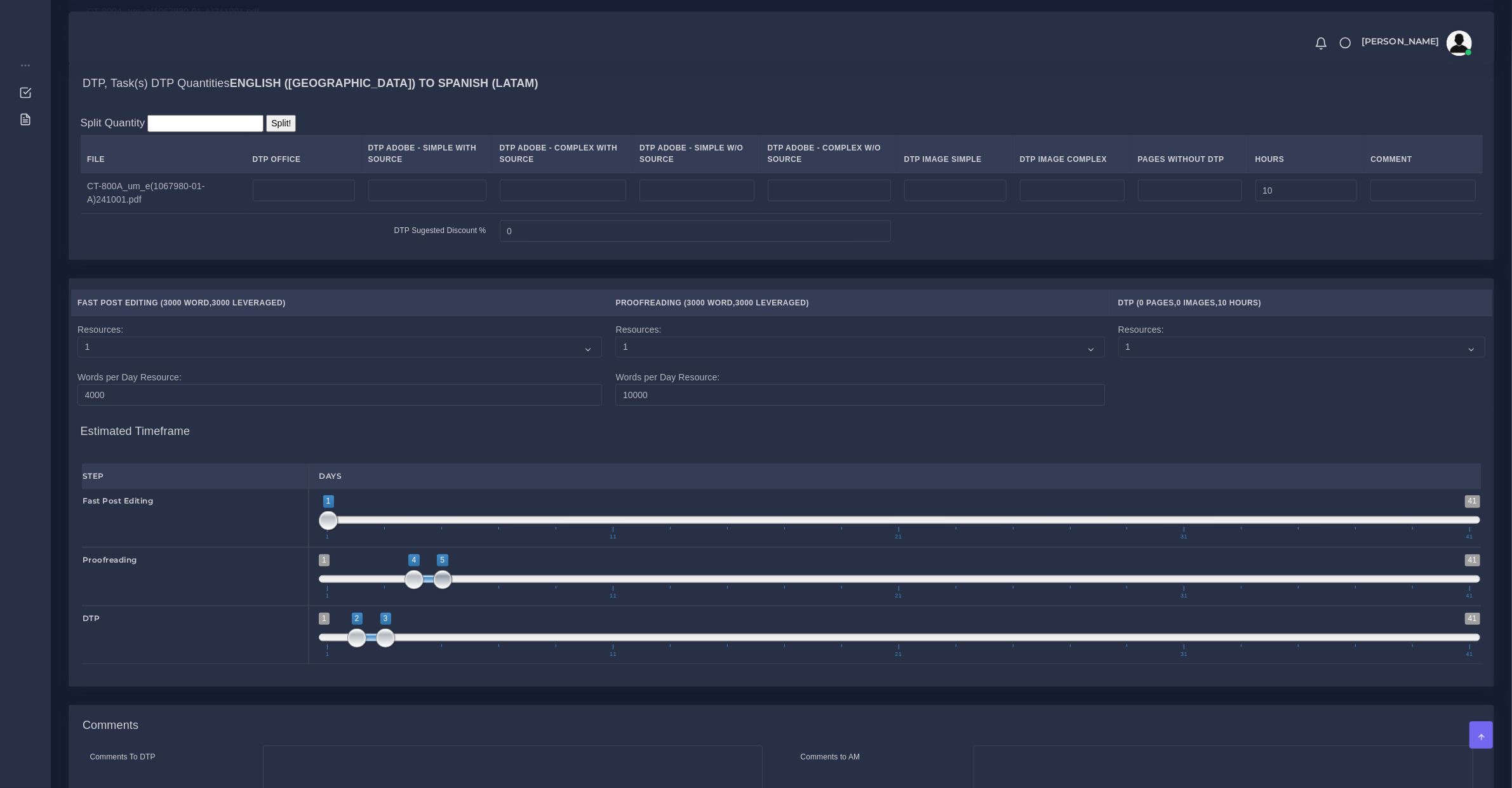
click at [431, 591] on span "1 41 4 5 4 — 5 1 11 21 31 41" at bounding box center [899, 576] width 1161 height 45
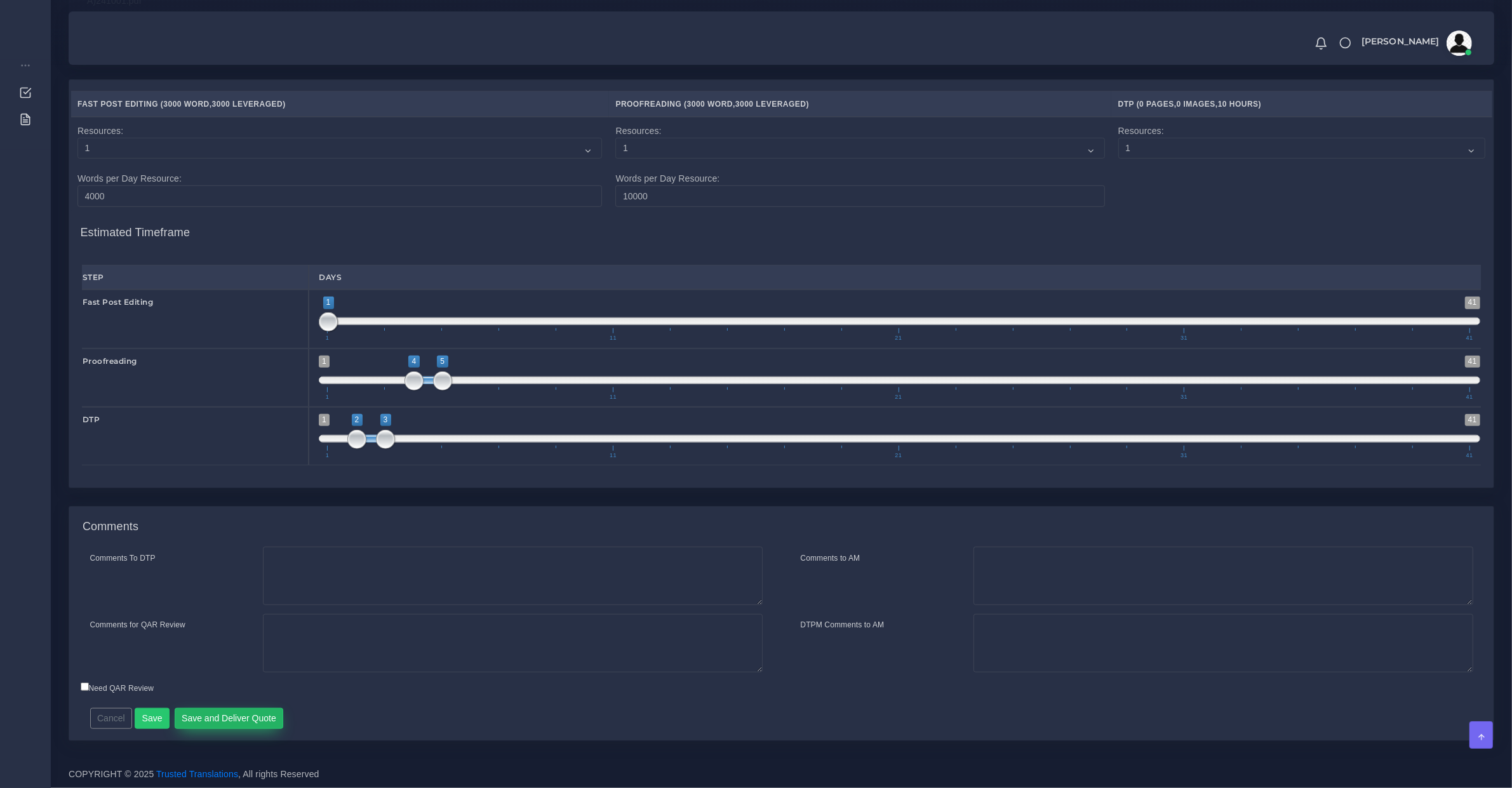
click at [224, 721] on button "Save and Deliver Quote" at bounding box center [229, 718] width 109 height 21
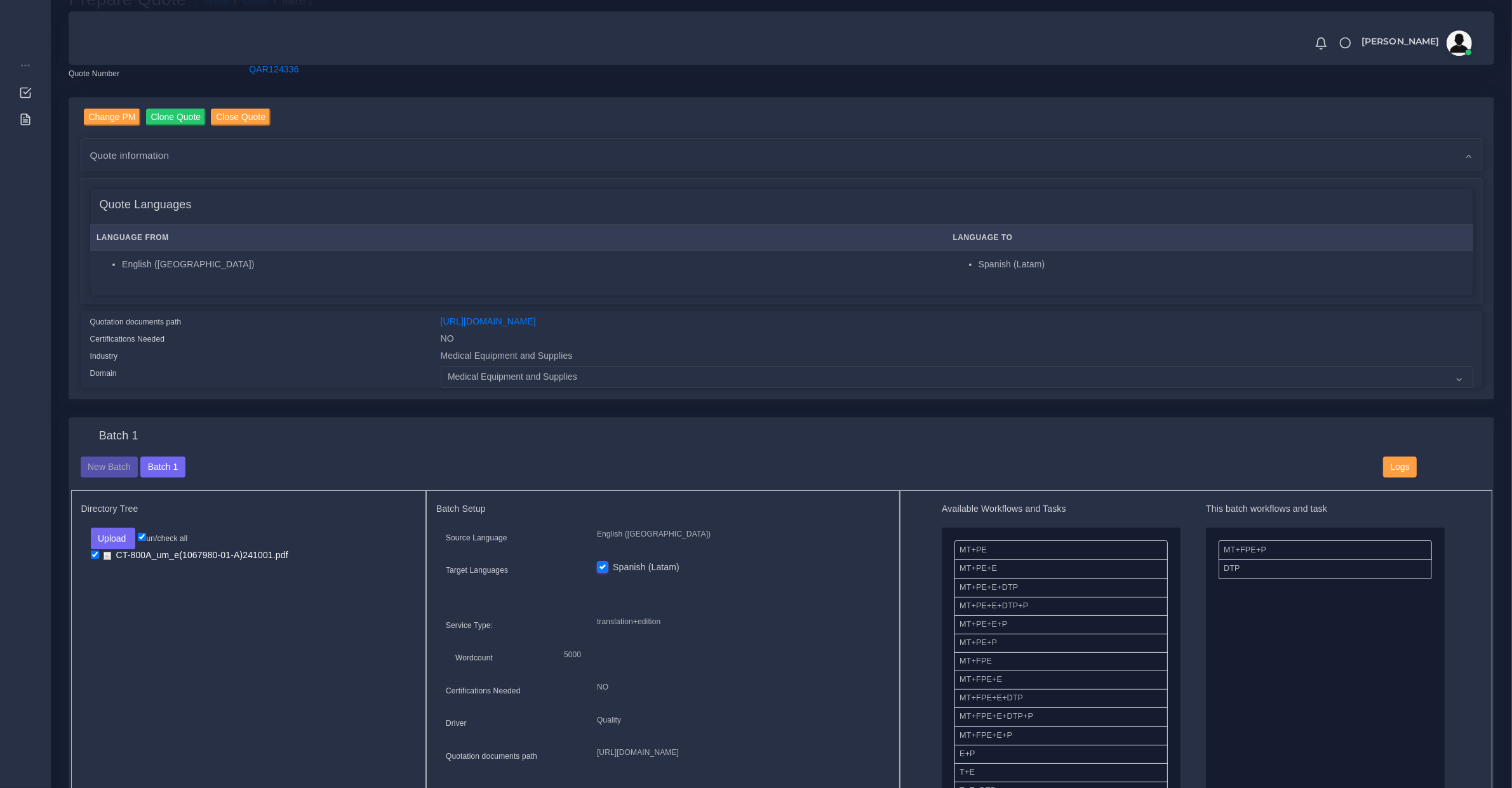
scroll to position [610, 0]
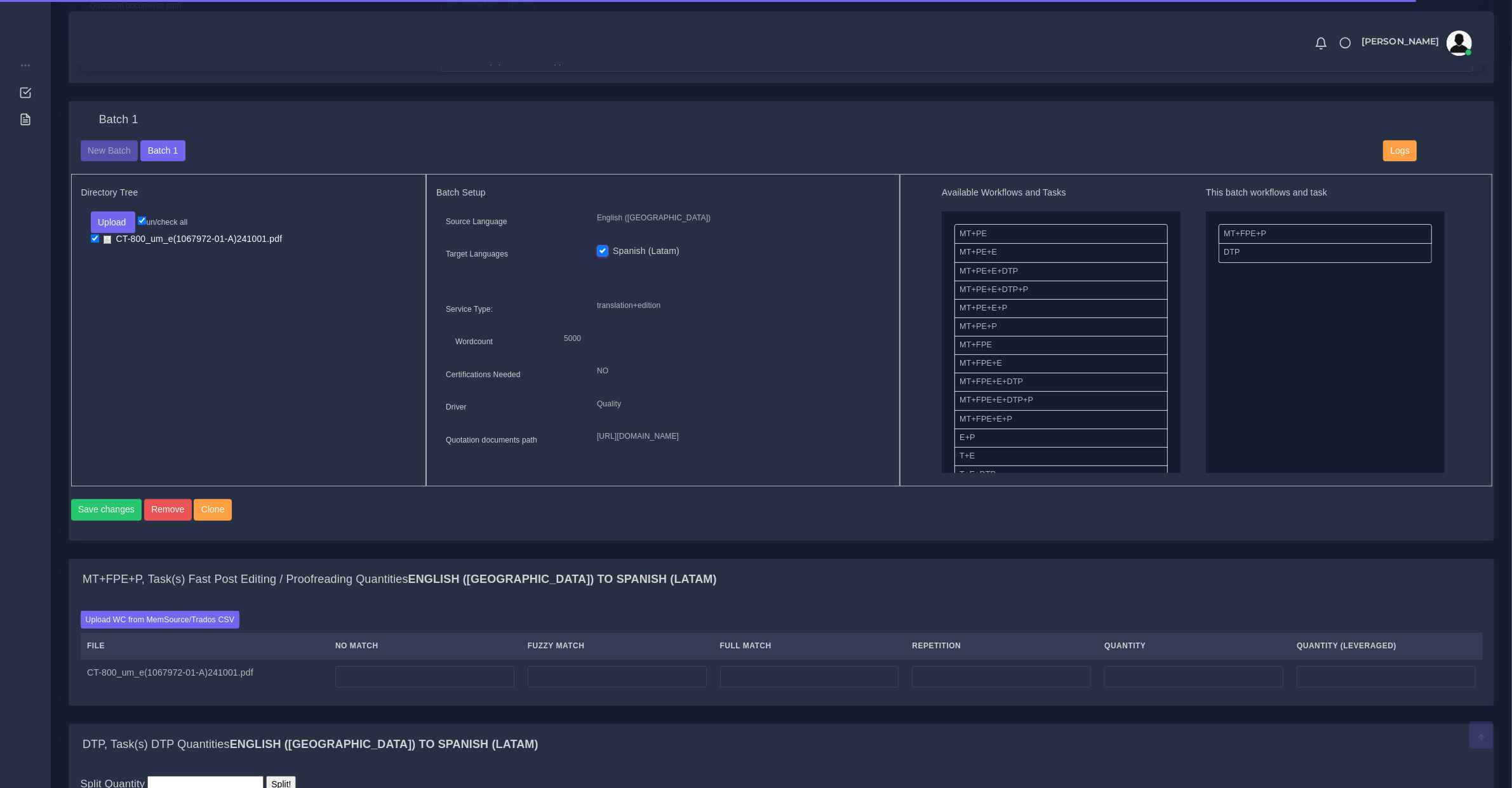
scroll to position [661, 0]
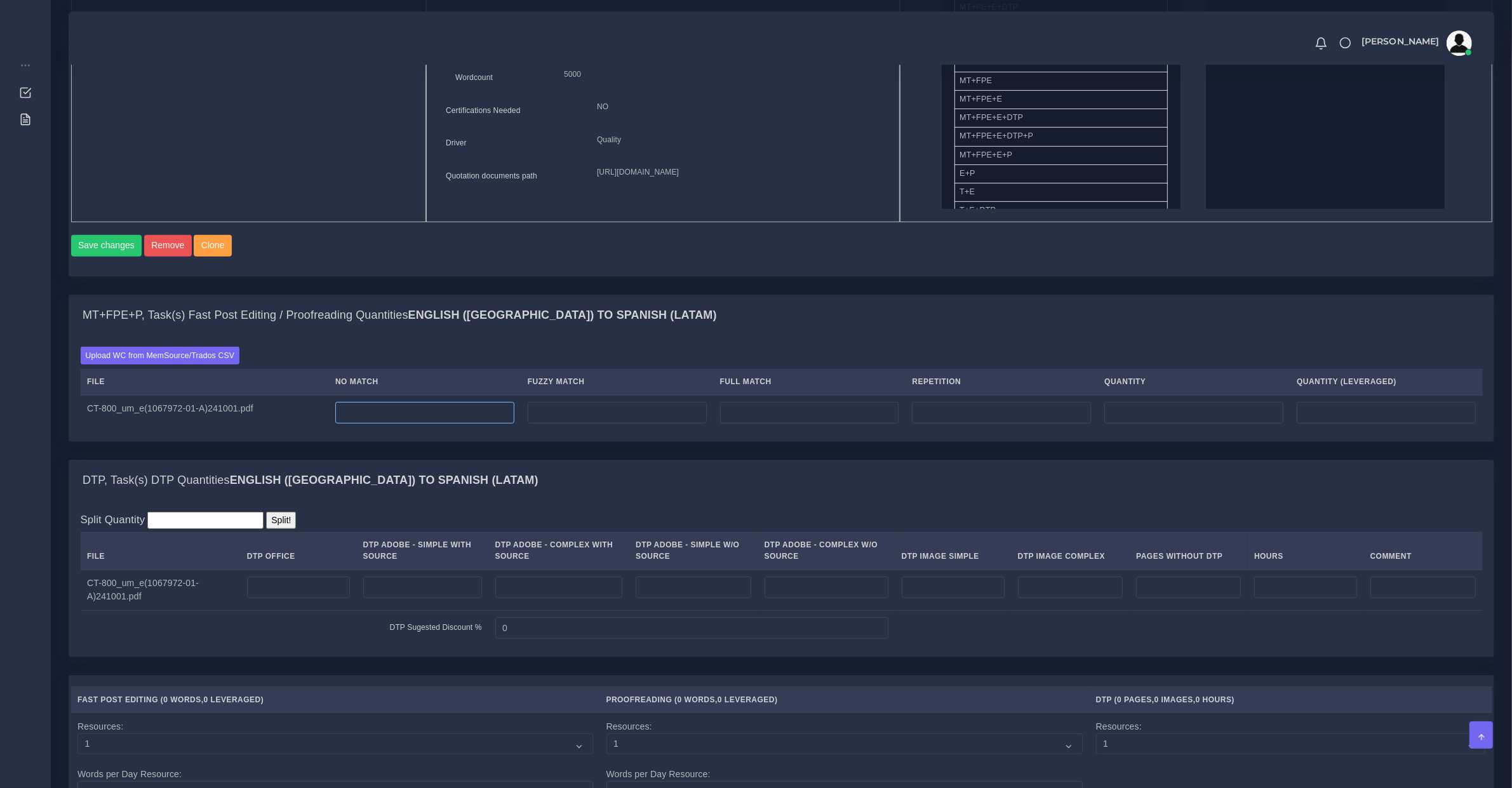
click at [386, 419] on input "number" at bounding box center [424, 412] width 179 height 21
type input "3500"
click at [1281, 598] on input "number" at bounding box center [1306, 587] width 103 height 21
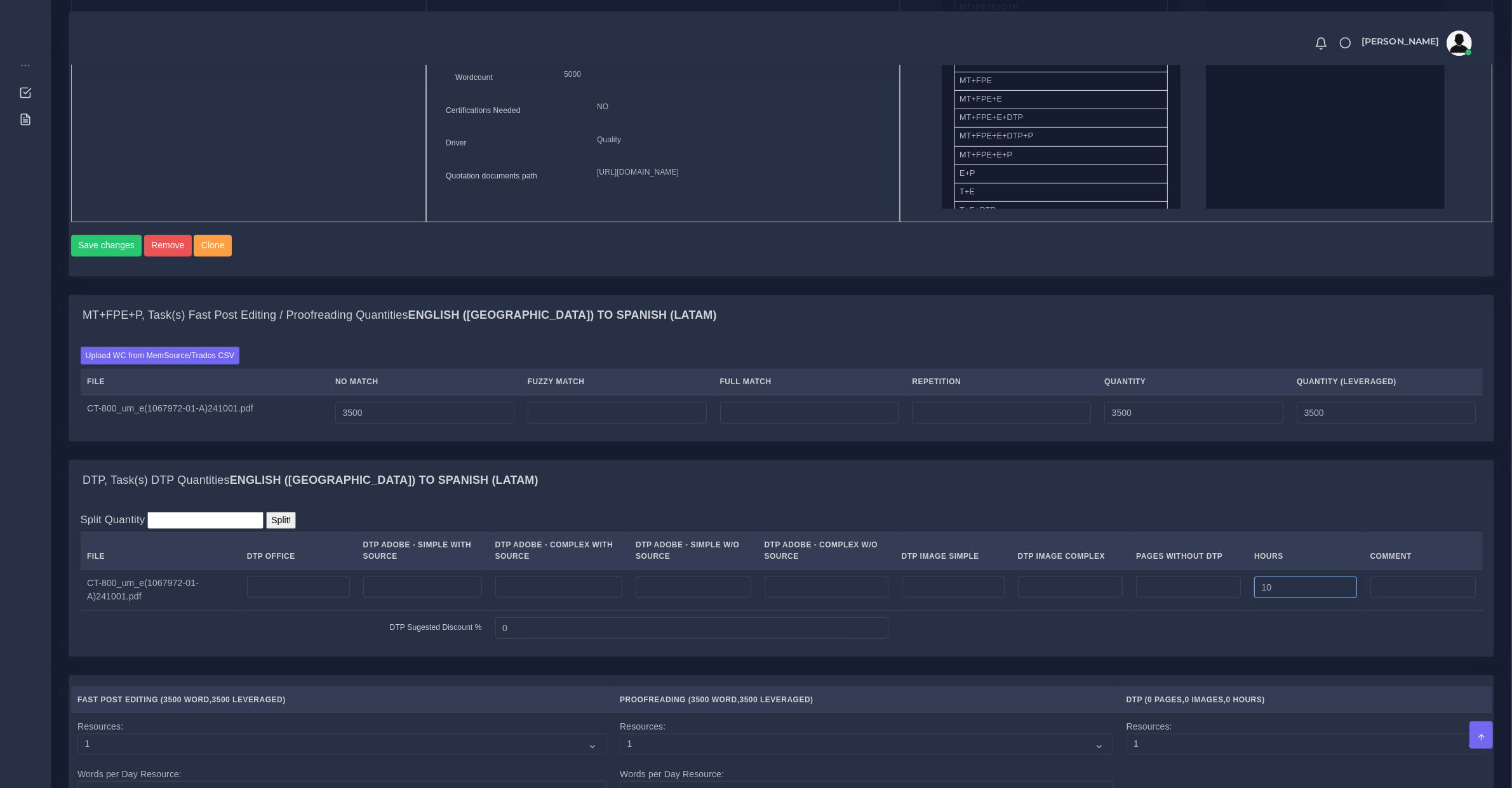
type input "10"
click at [355, 411] on td "3500" at bounding box center [424, 412] width 193 height 36
click at [366, 423] on input "3500" at bounding box center [424, 412] width 179 height 21
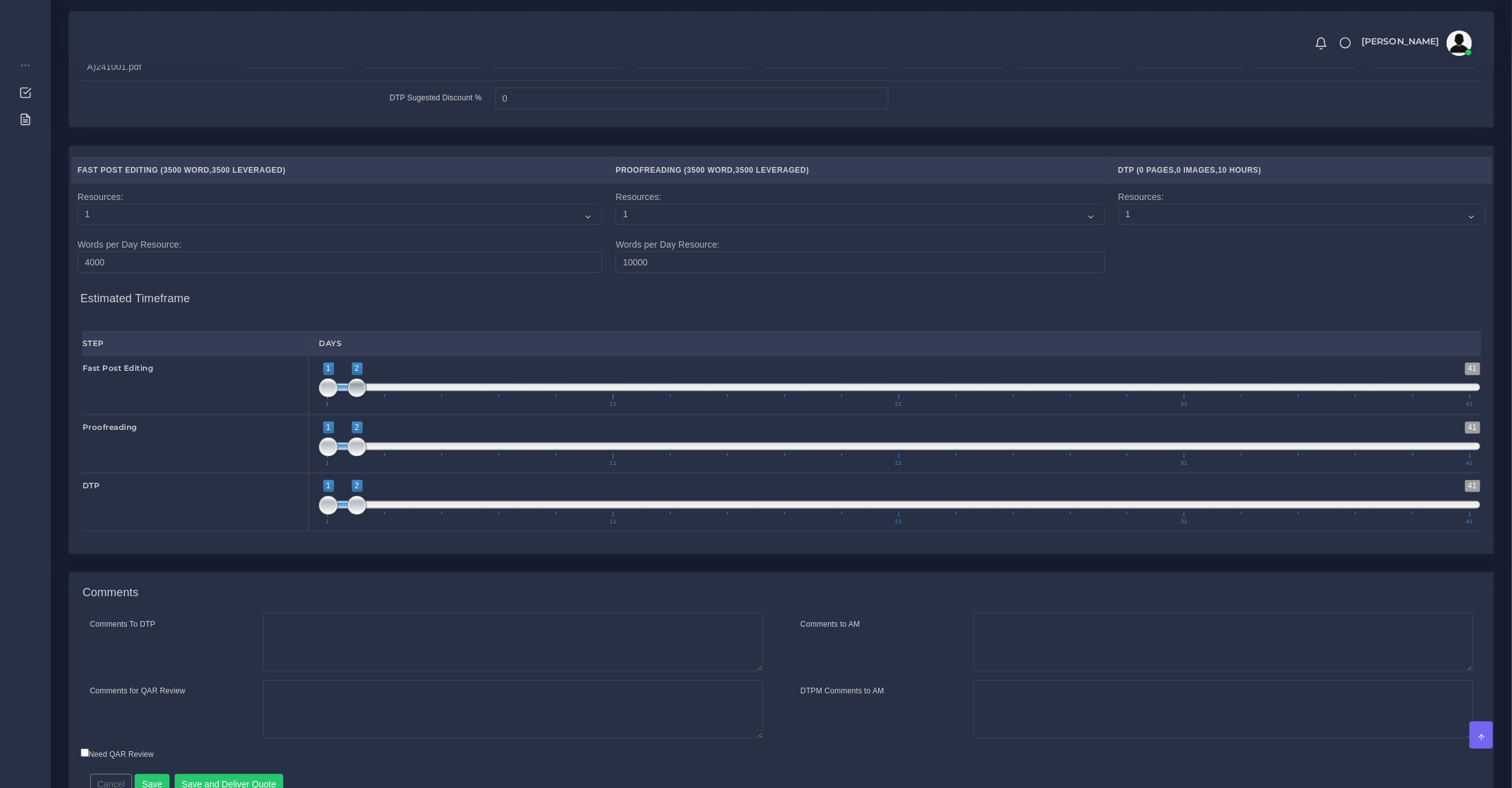
type input "1;1"
drag, startPoint x: 359, startPoint y: 402, endPoint x: 325, endPoint y: 407, distance: 34.4
click at [331, 397] on span at bounding box center [328, 388] width 19 height 19
type input "4;5"
drag, startPoint x: 341, startPoint y: 459, endPoint x: 374, endPoint y: 512, distance: 62.4
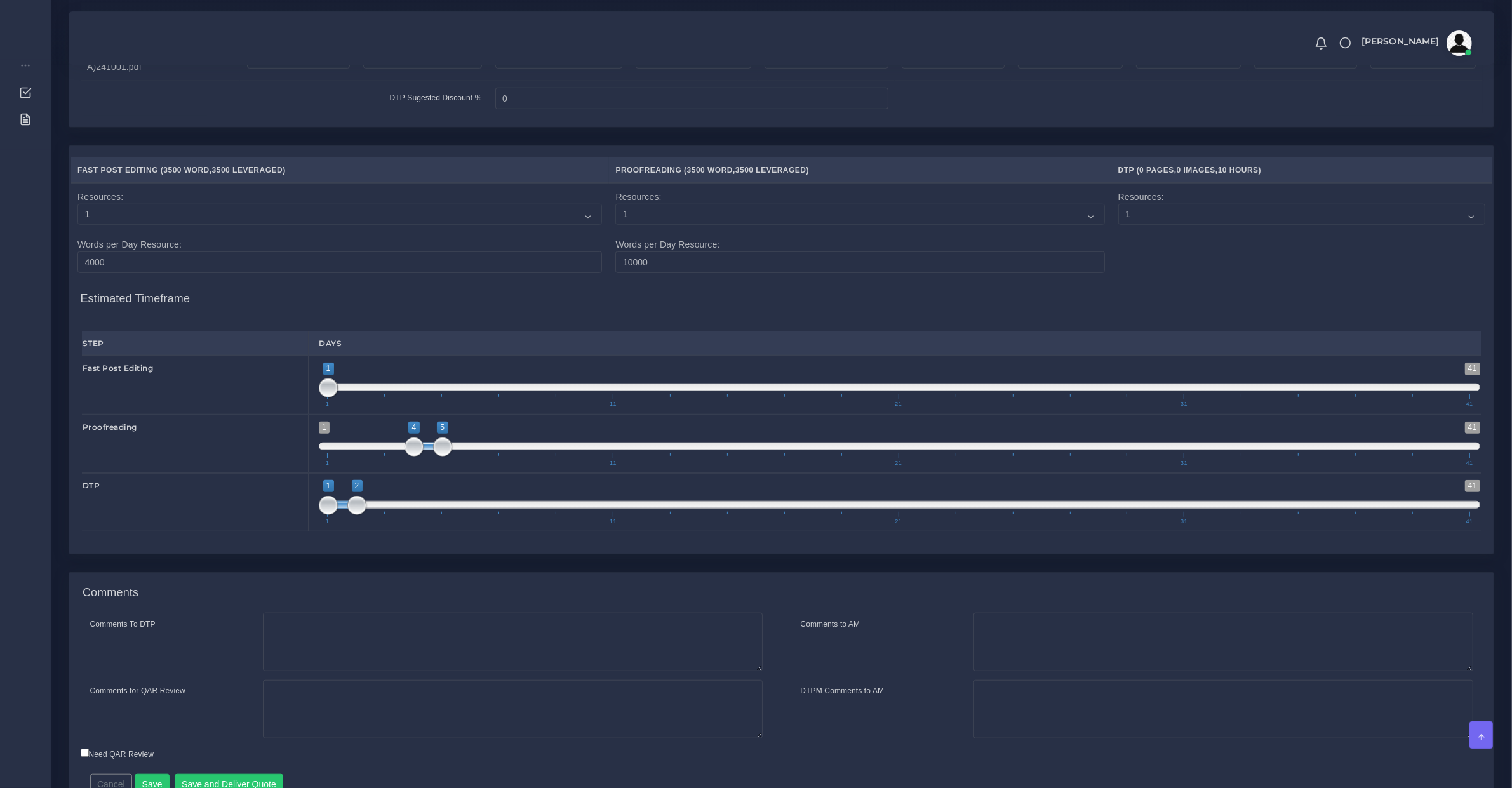
click at [422, 466] on span "1 41 4 5 4 — 5 1 11 21 31 41" at bounding box center [899, 443] width 1161 height 45
type input "2;3"
drag, startPoint x: 344, startPoint y: 521, endPoint x: 360, endPoint y: 521, distance: 16.0
click at [360, 521] on span "1 41 2 3 2 — 3 1 11 21 31 41" at bounding box center [899, 502] width 1161 height 45
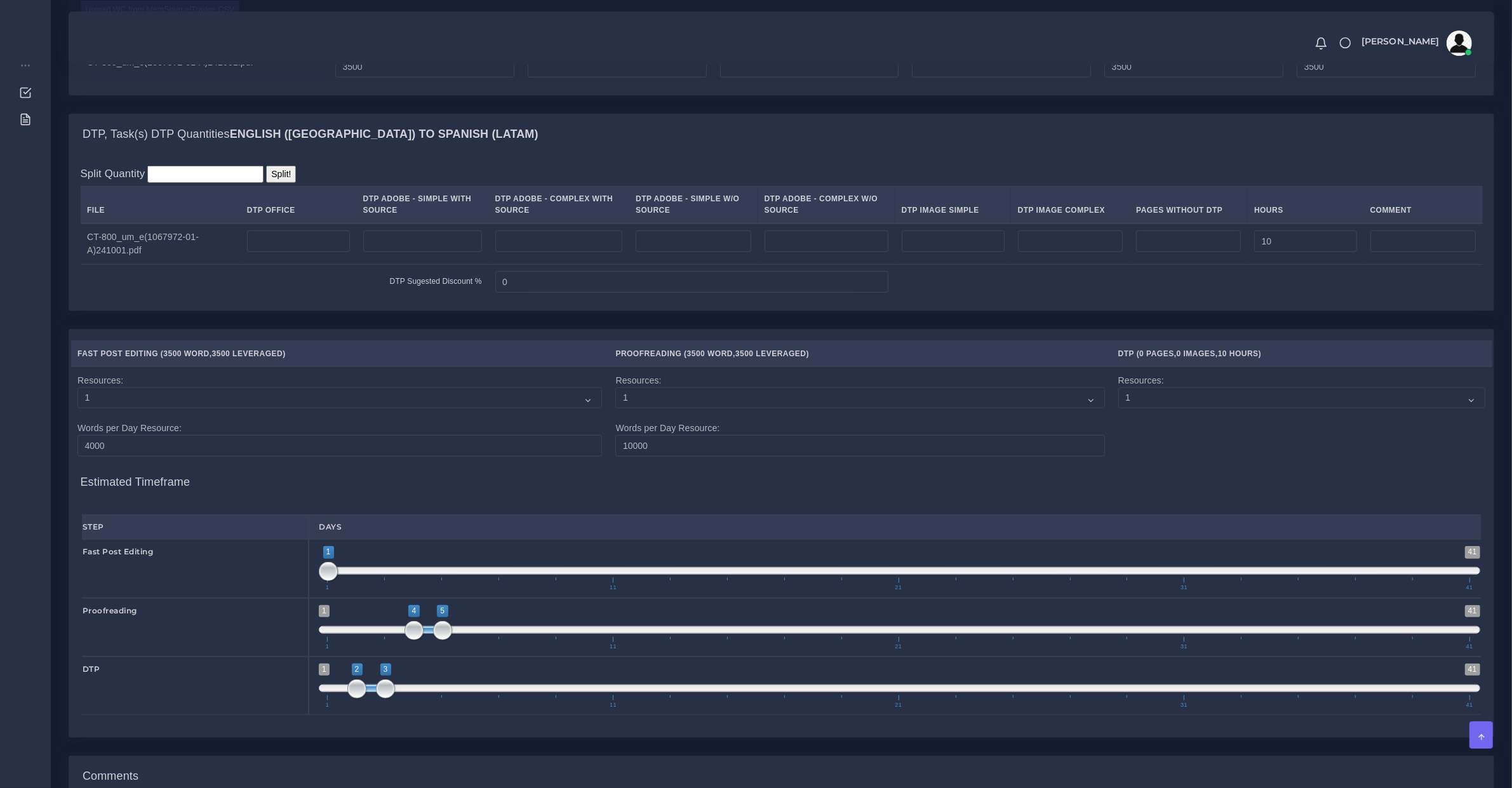
scroll to position [1271, 0]
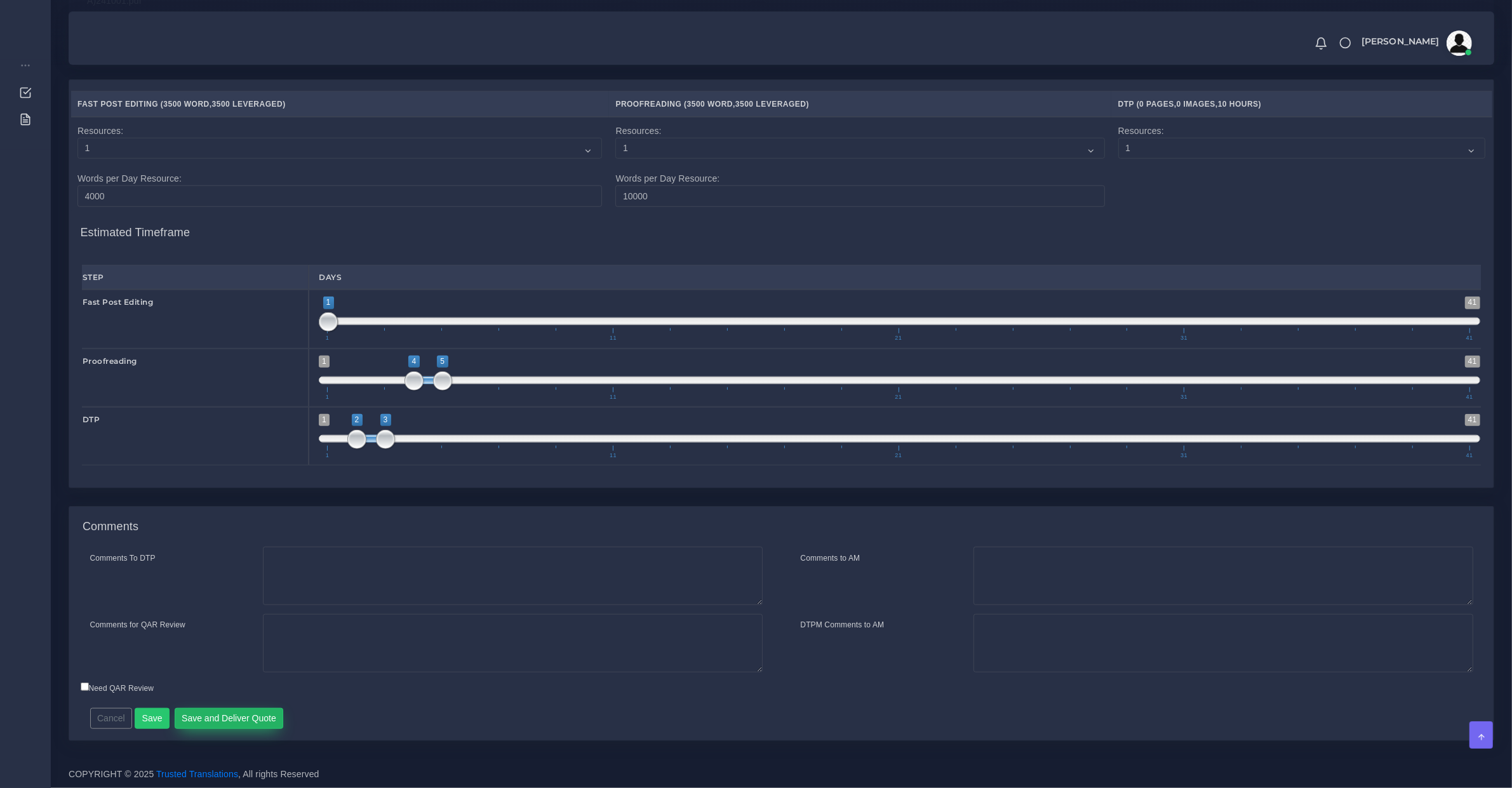
click at [238, 716] on button "Save and Deliver Quote" at bounding box center [229, 718] width 109 height 21
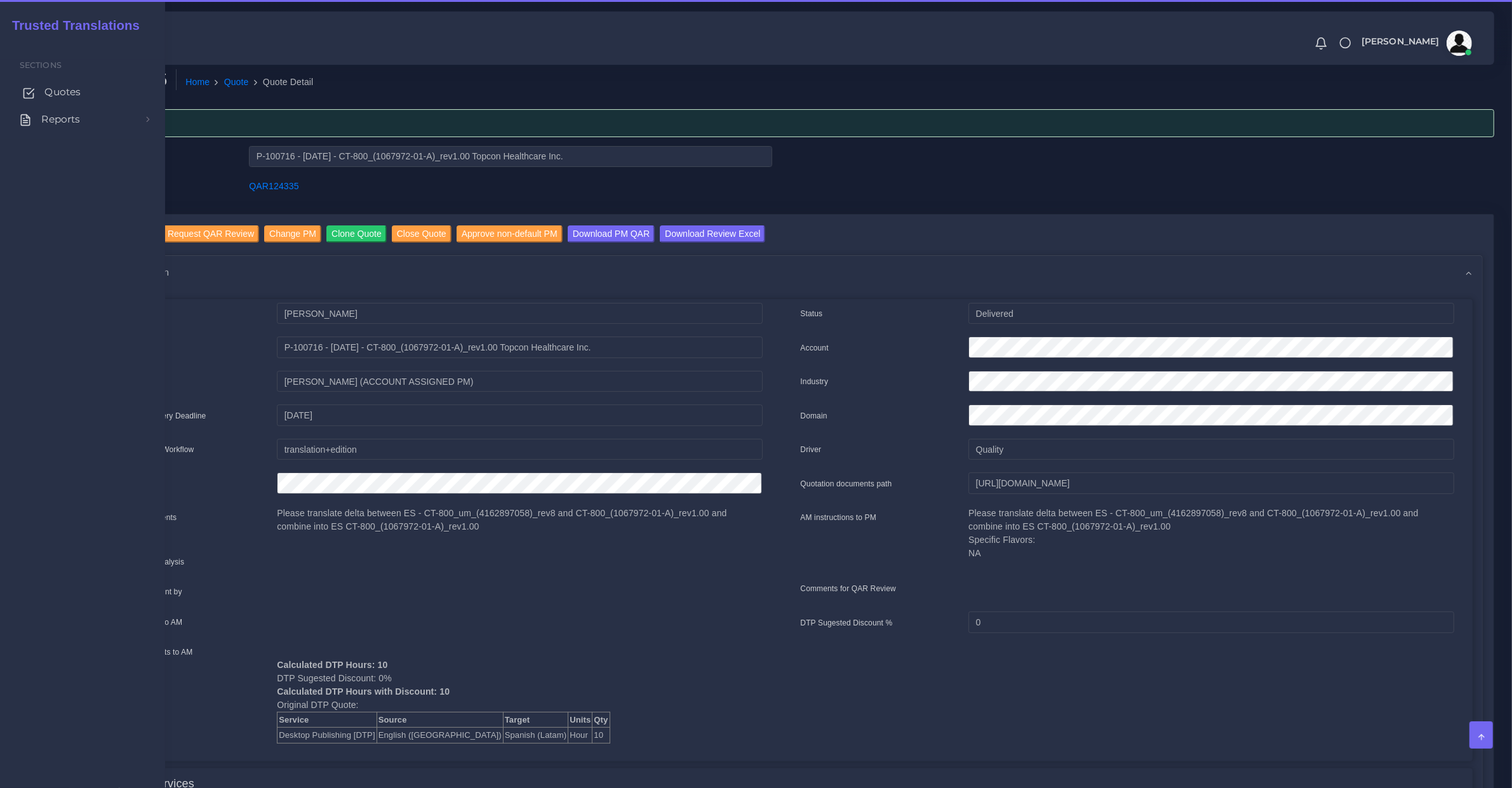
click at [52, 99] on span "Quotes" at bounding box center [62, 92] width 36 height 14
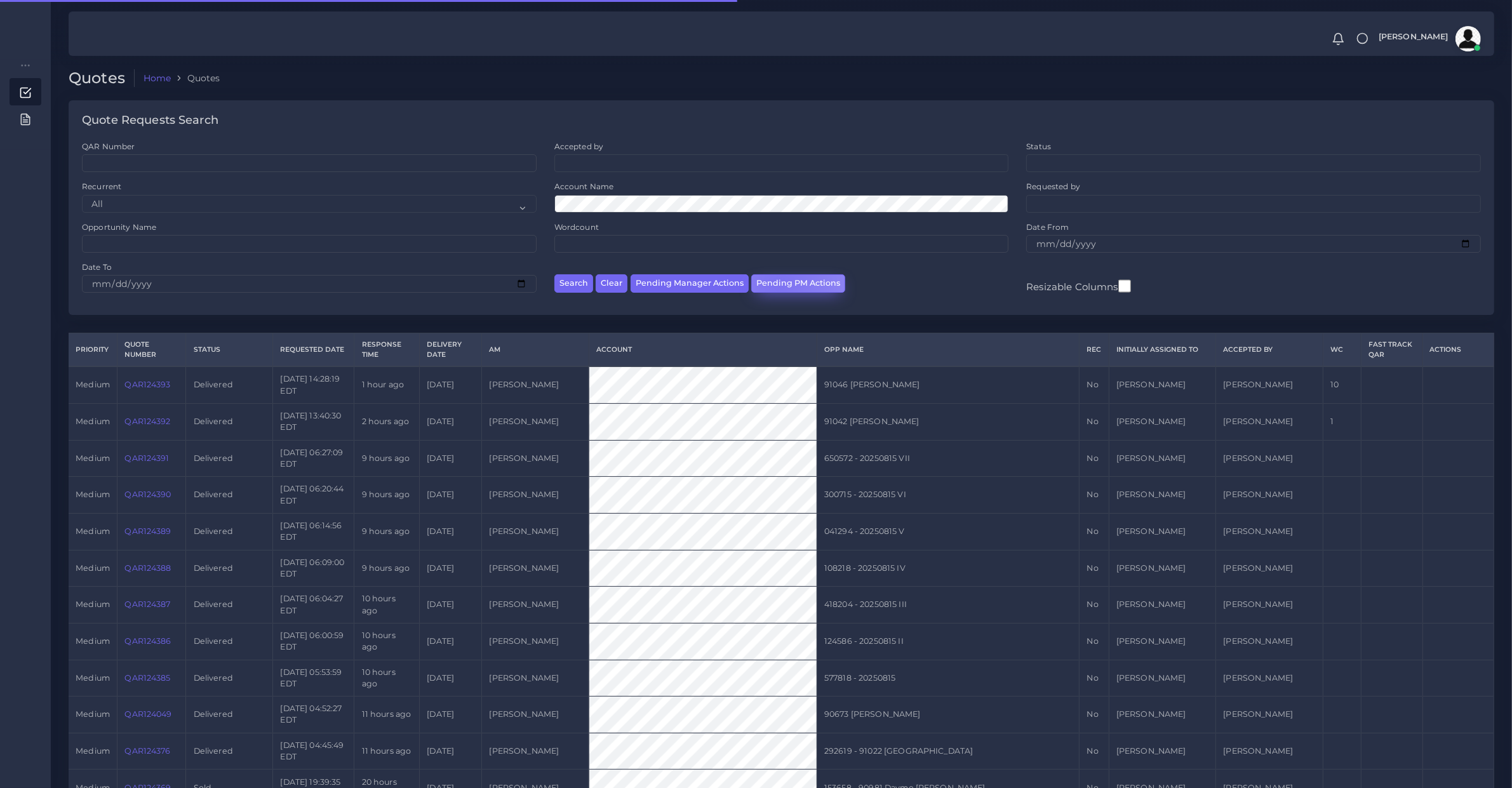
click at [776, 283] on button "Pending PM Actions" at bounding box center [798, 283] width 94 height 18
select select "awaiting_acceptance"
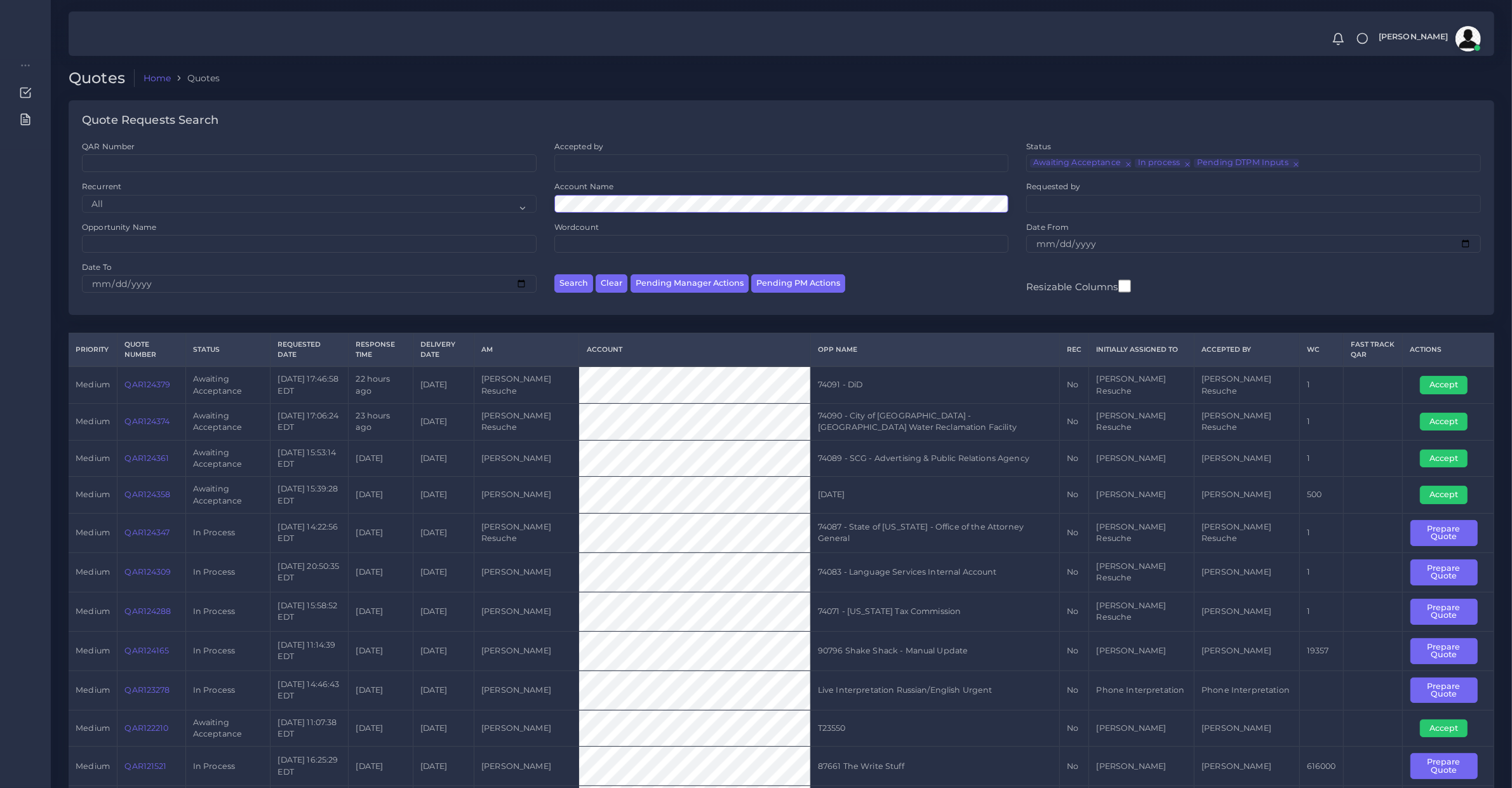
click at [554, 274] on button "Search" at bounding box center [573, 283] width 39 height 18
